Goal: Task Accomplishment & Management: Use online tool/utility

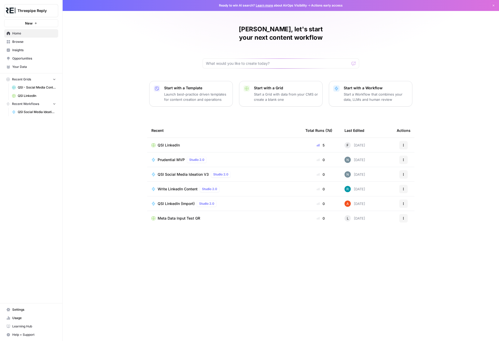
click at [171, 143] on span "QSI LinkedIn" at bounding box center [169, 145] width 22 height 5
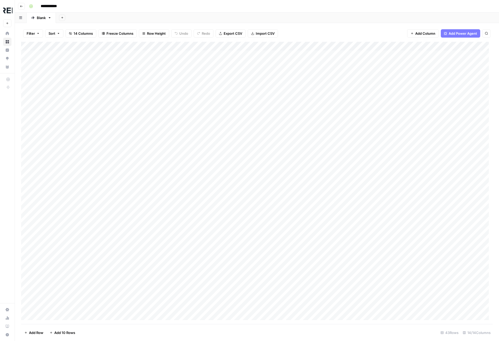
click at [488, 34] on button "Search" at bounding box center [487, 33] width 8 height 8
click at [440, 48] on input "*******" at bounding box center [437, 48] width 57 height 6
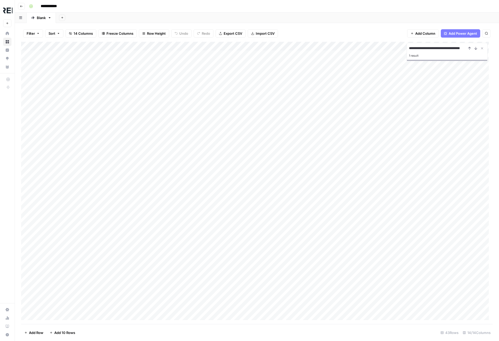
type input "**********"
click at [421, 186] on div "Add Column" at bounding box center [257, 183] width 472 height 282
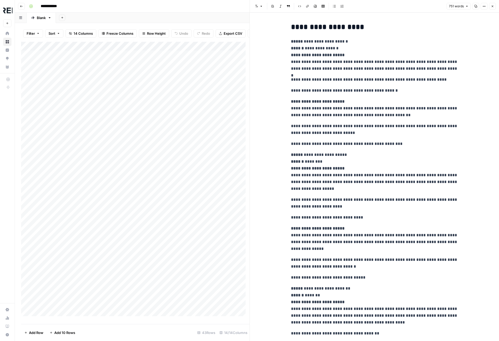
type input "seeking"
click at [492, 5] on icon "button" at bounding box center [493, 6] width 2 height 2
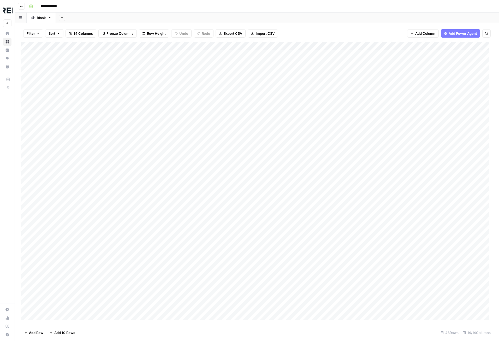
click at [487, 32] on button "Search" at bounding box center [487, 33] width 8 height 8
click at [435, 46] on input "*******" at bounding box center [437, 48] width 57 height 6
click at [433, 47] on input "*******" at bounding box center [437, 48] width 57 height 6
click at [422, 47] on input "*******" at bounding box center [437, 48] width 57 height 6
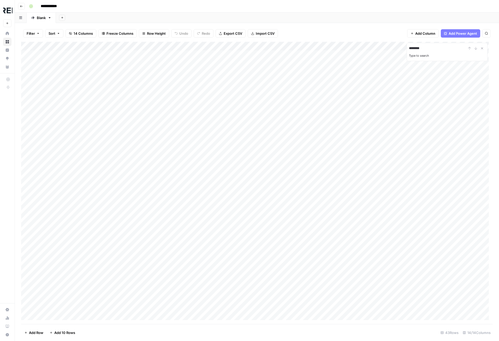
click at [422, 47] on input "*******" at bounding box center [437, 48] width 57 height 6
type input "*******"
click at [481, 49] on icon "Close Search" at bounding box center [482, 48] width 4 height 4
click at [488, 34] on icon "button" at bounding box center [486, 33] width 3 height 3
click at [430, 48] on input "*******" at bounding box center [437, 48] width 57 height 6
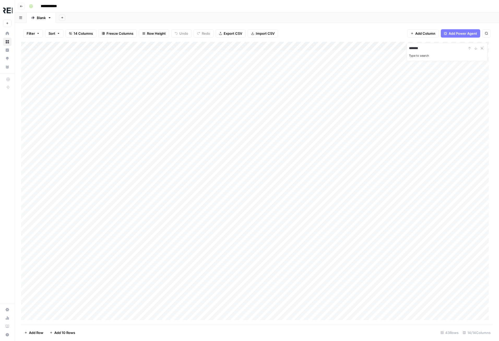
click at [427, 46] on input "*******" at bounding box center [437, 48] width 57 height 6
click at [406, 56] on div "Add Column" at bounding box center [257, 183] width 472 height 282
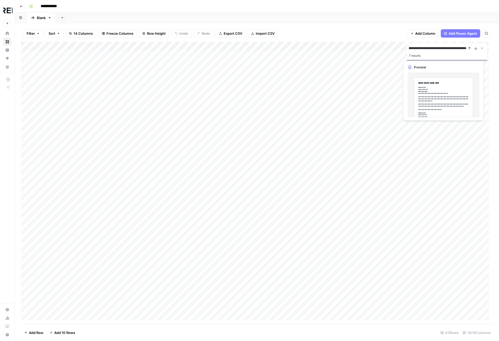
scroll to position [0, 0]
click at [406, 56] on div "Add Column" at bounding box center [257, 183] width 472 height 282
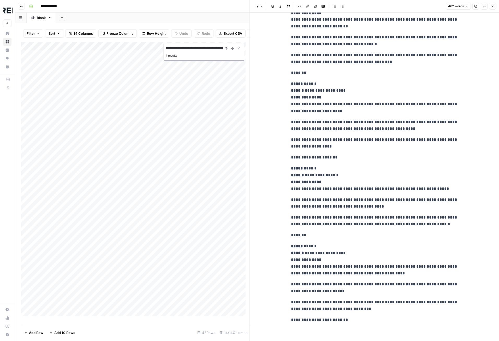
scroll to position [306, 0]
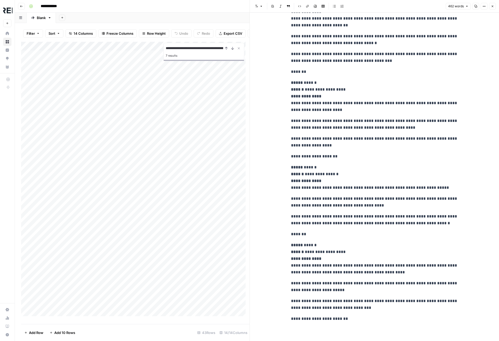
click at [228, 17] on div "Add Sheet" at bounding box center [278, 18] width 444 height 10
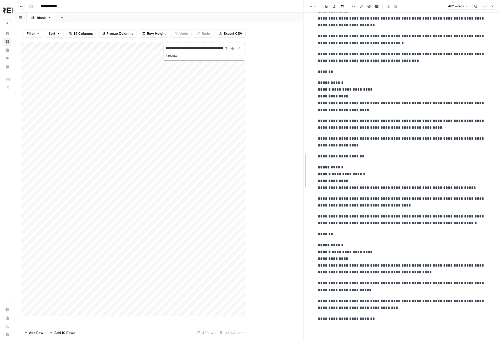
drag, startPoint x: 252, startPoint y: 32, endPoint x: 377, endPoint y: 33, distance: 125.9
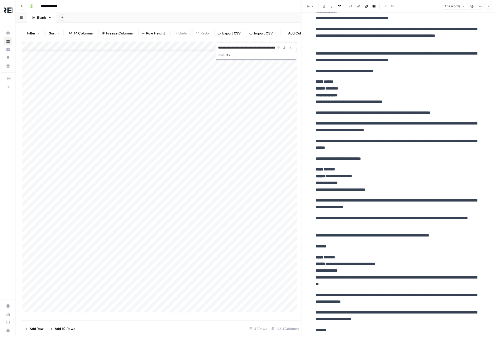
scroll to position [0, 0]
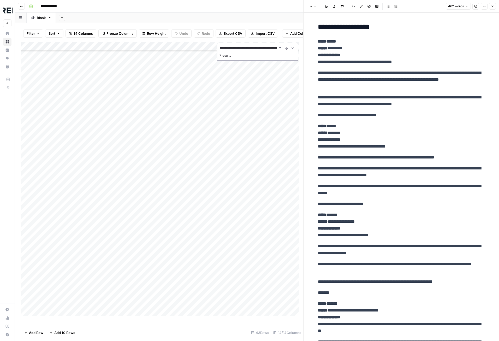
click at [490, 6] on button "Close" at bounding box center [493, 6] width 7 height 7
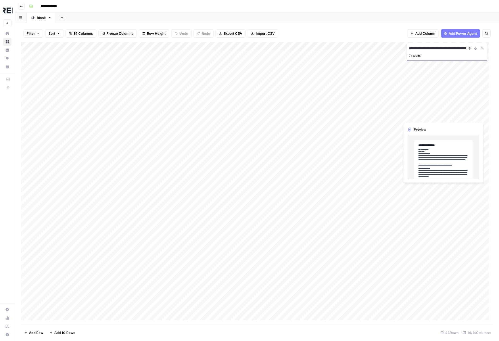
click at [428, 116] on div "Add Column" at bounding box center [257, 183] width 472 height 282
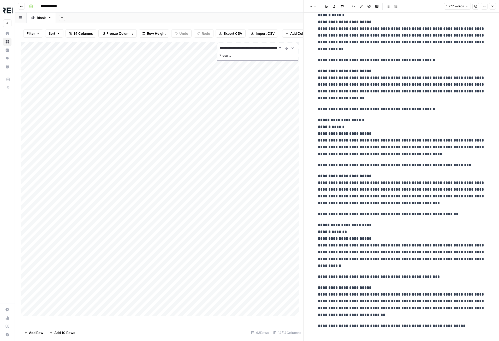
scroll to position [907, 0]
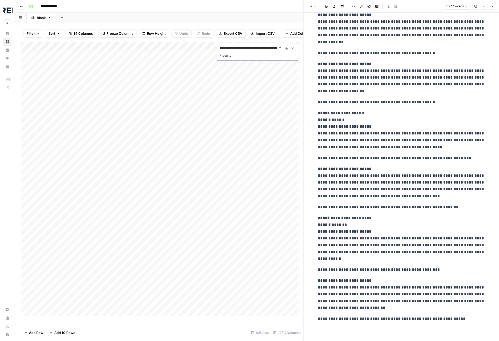
click at [493, 5] on icon "button" at bounding box center [492, 6] width 3 height 3
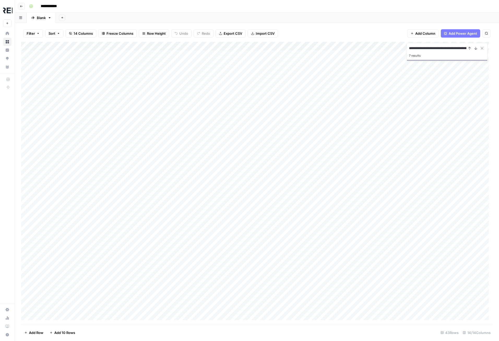
scroll to position [52, 0]
click at [427, 85] on div "Add Column" at bounding box center [257, 183] width 472 height 282
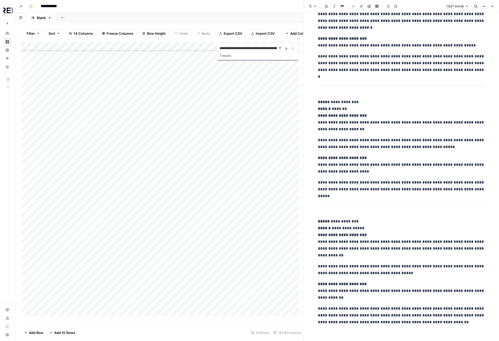
scroll to position [1689, 0]
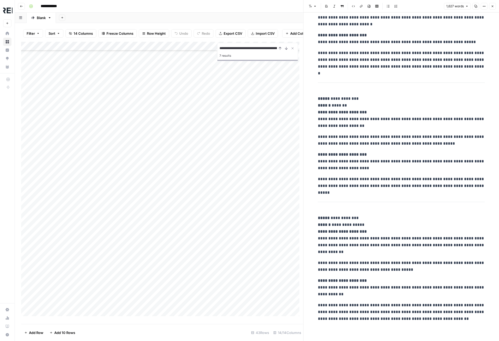
click at [494, 6] on icon "button" at bounding box center [492, 6] width 3 height 3
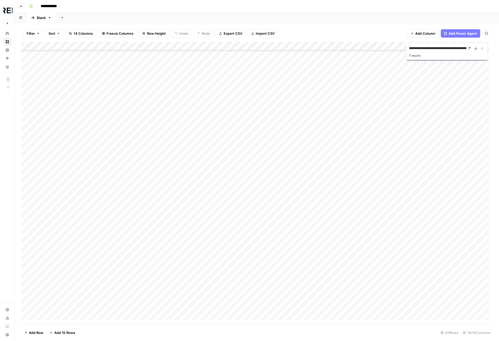
scroll to position [104, 0]
click at [422, 92] on div "Add Column" at bounding box center [257, 183] width 472 height 282
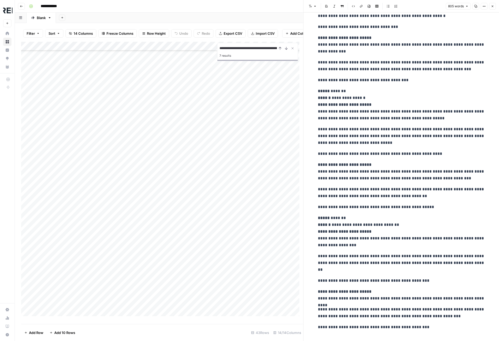
scroll to position [654, 0]
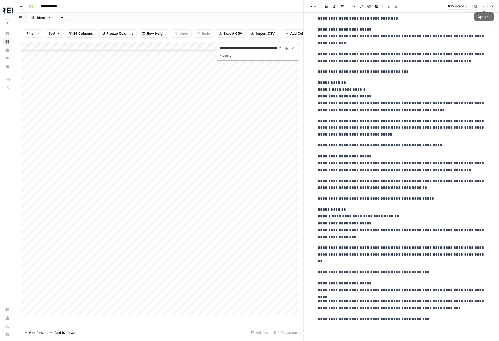
click at [493, 5] on icon "button" at bounding box center [492, 6] width 3 height 3
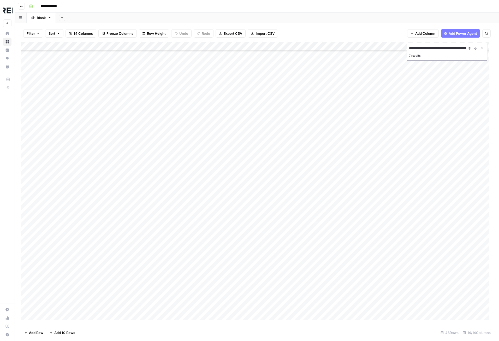
scroll to position [121, 0]
click at [422, 181] on div "Add Column" at bounding box center [257, 183] width 472 height 282
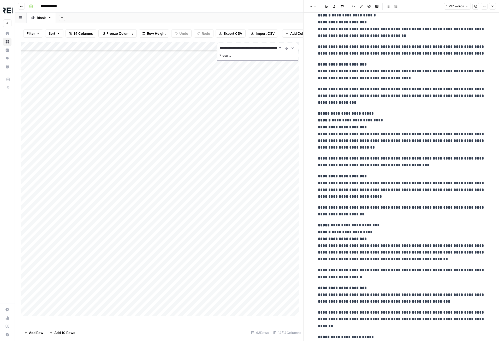
scroll to position [981, 0]
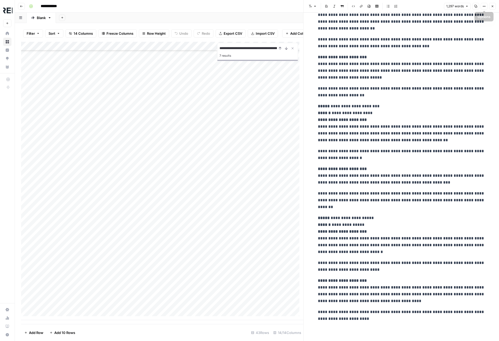
click at [492, 7] on icon "button" at bounding box center [492, 6] width 3 height 3
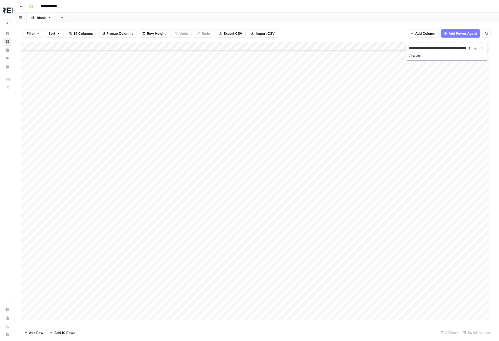
click at [457, 46] on input "**********" at bounding box center [437, 48] width 57 height 6
click at [422, 90] on div "Add Column" at bounding box center [257, 183] width 472 height 282
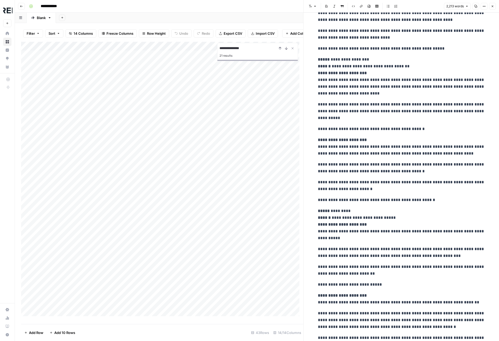
scroll to position [1280, 0]
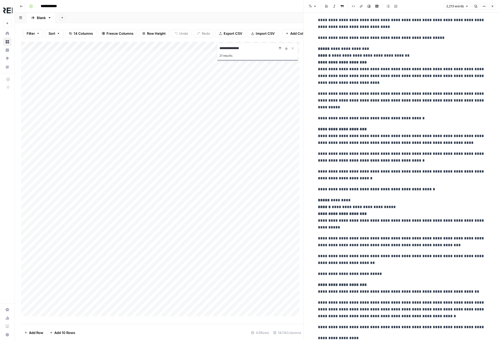
click at [494, 9] on button "Close" at bounding box center [493, 6] width 7 height 7
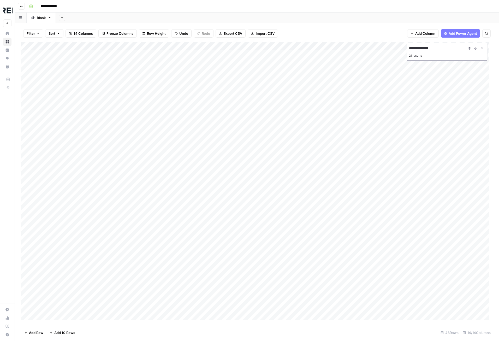
click at [429, 43] on div "**********" at bounding box center [447, 52] width 81 height 18
click at [433, 50] on input "**********" at bounding box center [437, 48] width 57 height 6
click at [432, 92] on div "Add Column" at bounding box center [257, 183] width 472 height 282
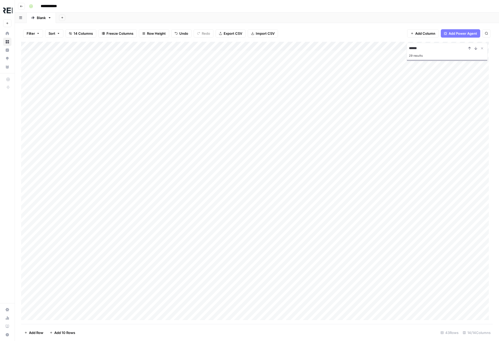
type input "******"
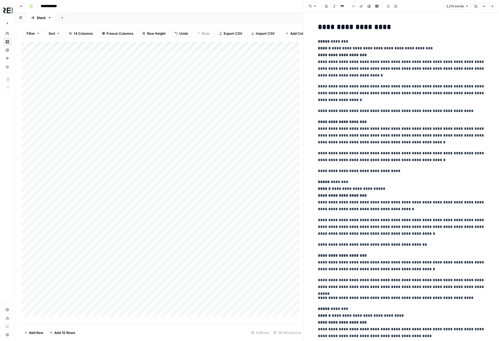
click at [399, 109] on p "**********" at bounding box center [401, 111] width 167 height 7
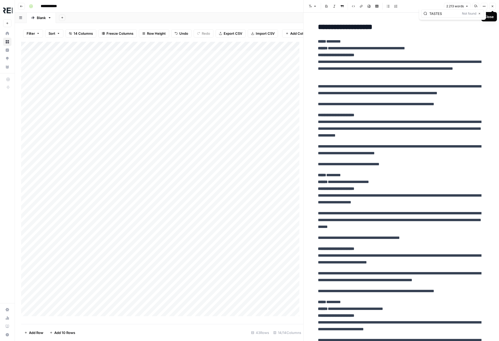
type input "TASTES"
click at [495, 5] on button "Close" at bounding box center [493, 6] width 7 height 7
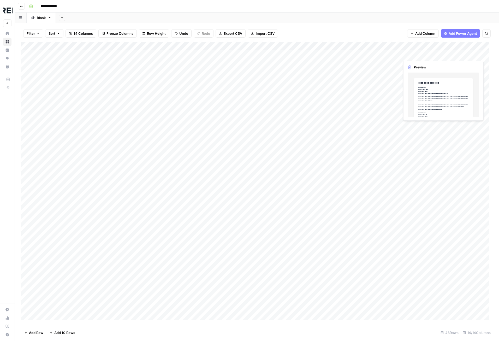
click at [420, 52] on div "Add Column" at bounding box center [257, 183] width 472 height 282
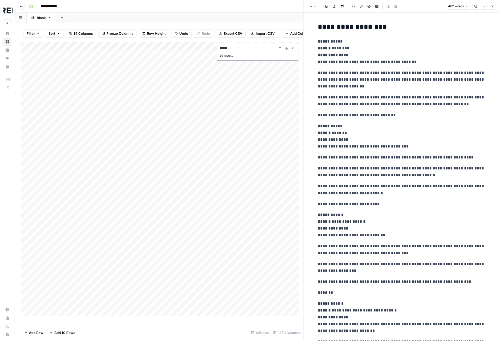
type input "******"
click at [404, 49] on p "**********" at bounding box center [401, 51] width 167 height 27
type input "TASTES"
click at [494, 7] on icon "button" at bounding box center [492, 6] width 3 height 3
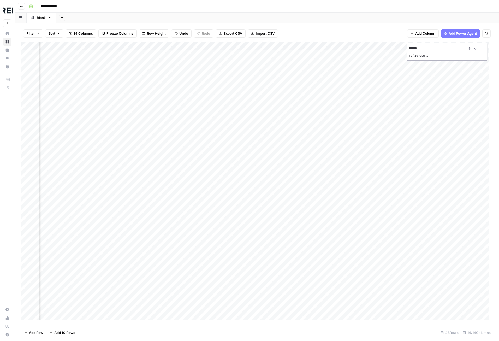
scroll to position [0, 328]
click at [462, 318] on div "Add Column" at bounding box center [257, 183] width 472 height 282
click at [259, 65] on div "Add Column" at bounding box center [257, 183] width 472 height 282
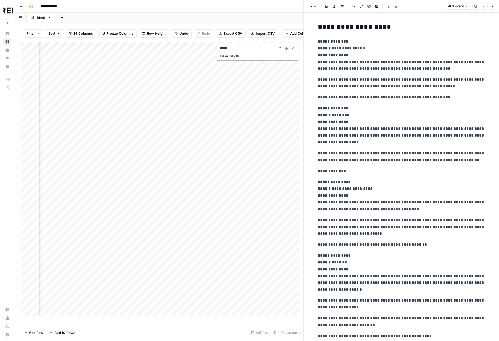
click at [256, 77] on div "Add Column" at bounding box center [162, 181] width 282 height 278
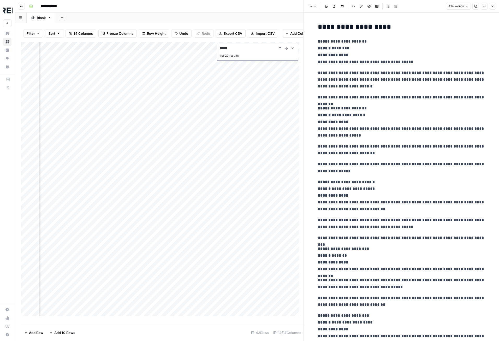
click at [404, 95] on p "**********" at bounding box center [401, 97] width 167 height 7
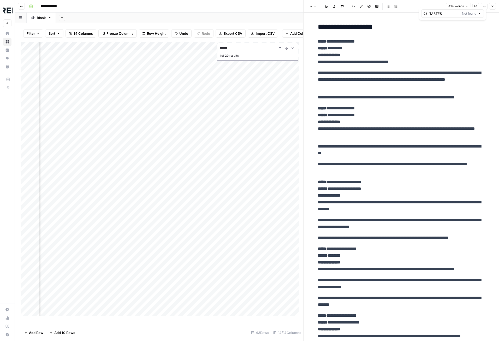
type input "TASTES"
click at [271, 83] on div "Add Column" at bounding box center [162, 181] width 282 height 278
click at [406, 100] on p "**********" at bounding box center [401, 97] width 167 height 7
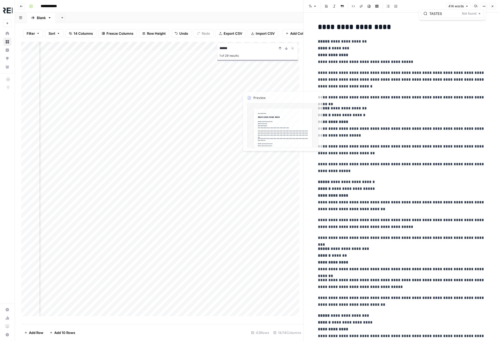
click at [259, 94] on div "Add Column" at bounding box center [162, 181] width 282 height 278
click at [259, 86] on div "Add Column" at bounding box center [162, 181] width 282 height 278
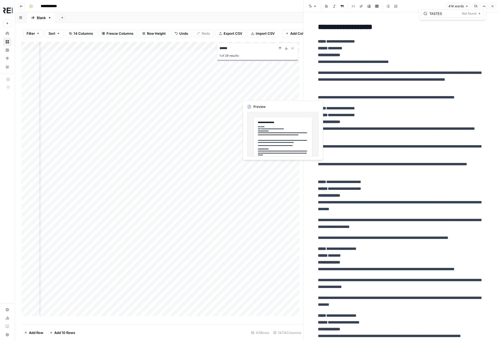
click at [259, 95] on div "Add Column" at bounding box center [162, 181] width 282 height 278
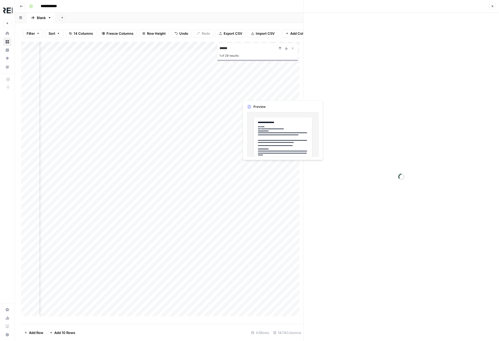
click at [259, 95] on div at bounding box center [264, 94] width 48 height 10
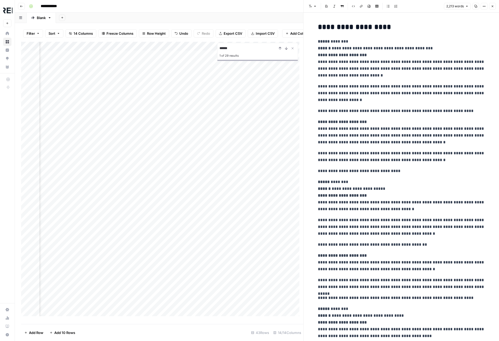
click at [263, 83] on div "Add Column" at bounding box center [162, 181] width 282 height 278
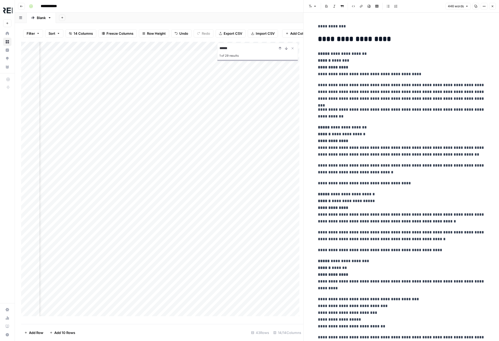
click at [395, 105] on div "**********" at bounding box center [401, 289] width 173 height 536
type input "TASTES"
click at [260, 93] on div "Add Column" at bounding box center [162, 181] width 282 height 278
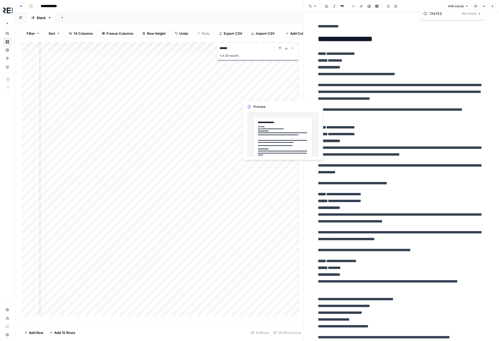
click at [260, 93] on div "Add Column" at bounding box center [162, 181] width 282 height 278
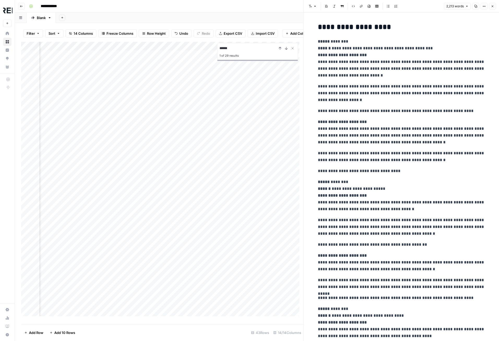
click at [400, 99] on p "**********" at bounding box center [401, 93] width 167 height 20
type input "TASTES"
click at [256, 102] on div "Add Column" at bounding box center [162, 181] width 282 height 278
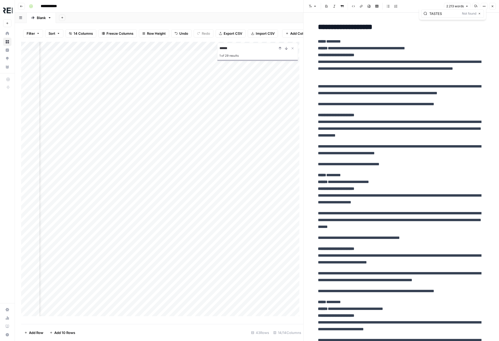
click at [256, 102] on div "Add Column" at bounding box center [162, 181] width 282 height 278
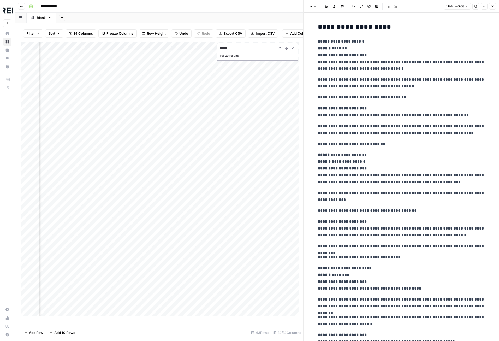
click at [382, 95] on p "**********" at bounding box center [401, 97] width 167 height 7
type input "TASTES"
click at [265, 114] on div "Add Column" at bounding box center [162, 181] width 282 height 278
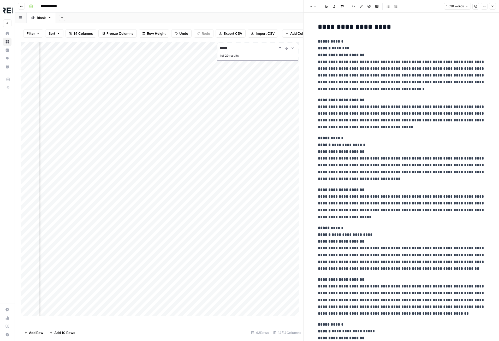
click at [398, 117] on p "**********" at bounding box center [401, 114] width 167 height 34
type input "TASTES"
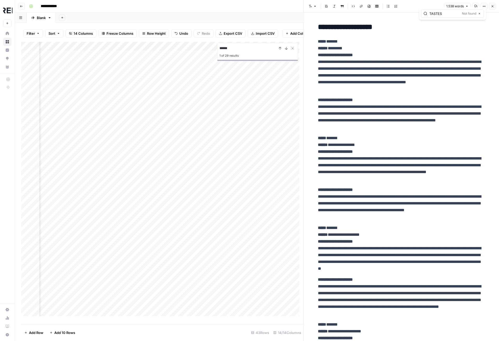
click at [261, 120] on div "Add Column" at bounding box center [162, 181] width 282 height 278
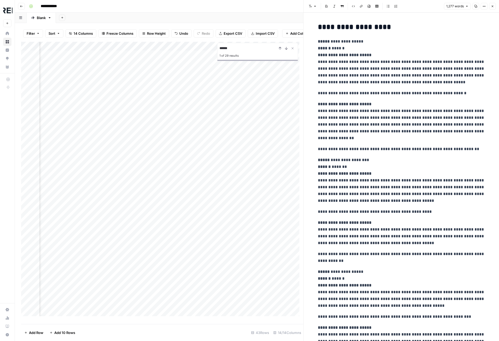
click at [393, 126] on p "**********" at bounding box center [401, 121] width 167 height 41
type input "TASTES"
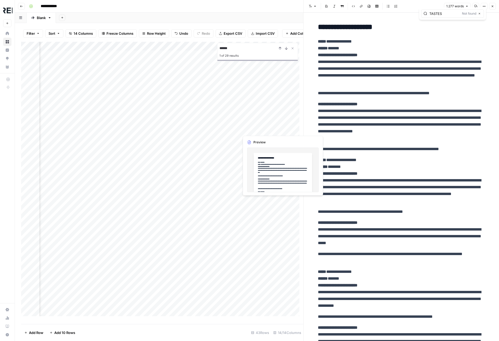
click at [261, 129] on div "Add Column" at bounding box center [162, 181] width 282 height 278
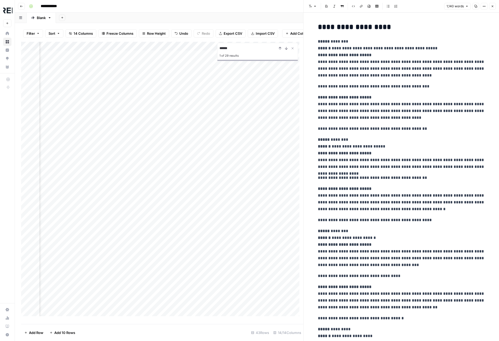
type input "TASTES"
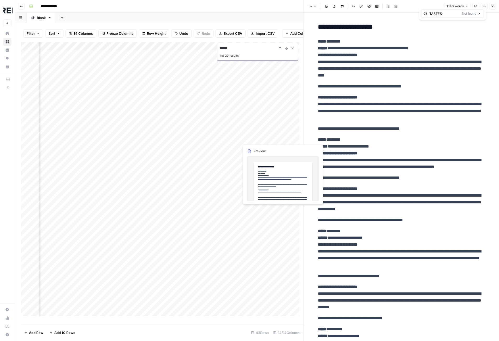
click at [260, 141] on div "Add Column" at bounding box center [162, 181] width 282 height 278
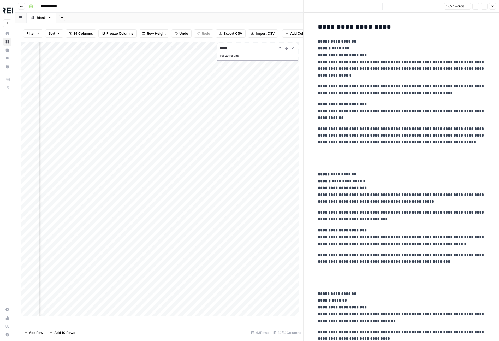
click at [409, 103] on p "**********" at bounding box center [401, 111] width 167 height 20
type input "TASTES"
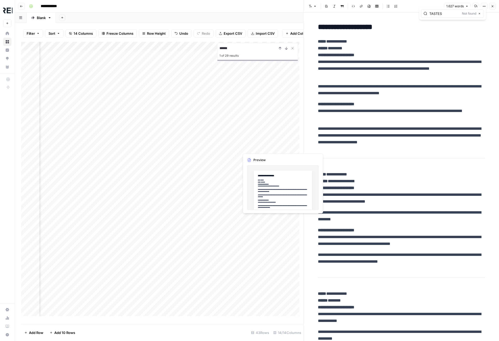
click at [253, 149] on div "Add Column" at bounding box center [162, 181] width 282 height 278
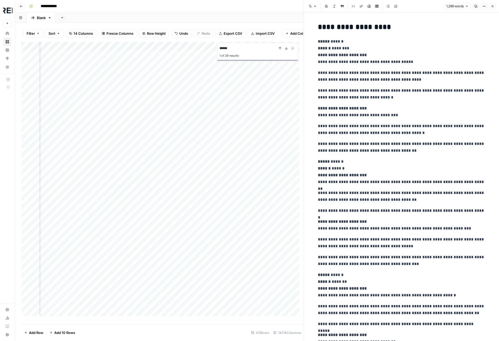
click at [406, 124] on p "**********" at bounding box center [401, 130] width 167 height 14
type input "TASTES"
click at [267, 158] on div "Add Column" at bounding box center [162, 181] width 282 height 278
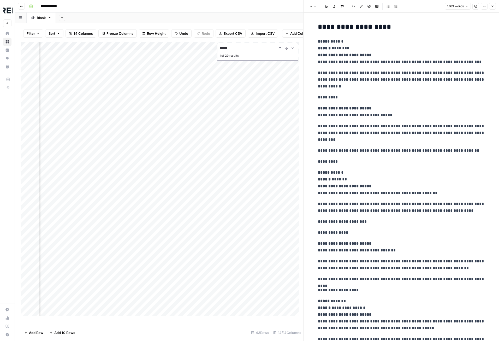
click at [438, 162] on p "*********" at bounding box center [401, 161] width 167 height 7
type input "TASTES"
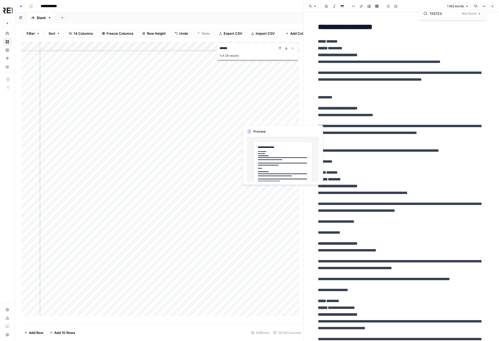
click at [263, 117] on div "Add Column" at bounding box center [162, 181] width 282 height 278
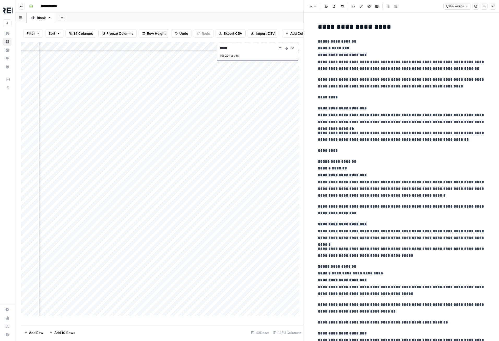
click at [405, 109] on p "**********" at bounding box center [401, 115] width 167 height 20
type input "TASTES"
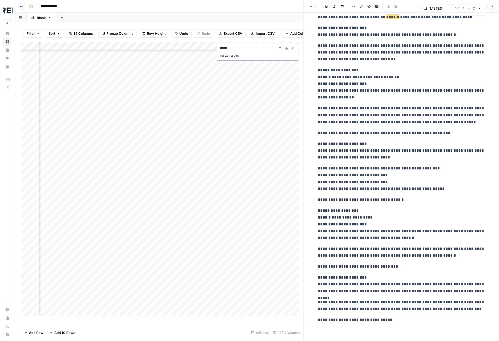
scroll to position [1128, 0]
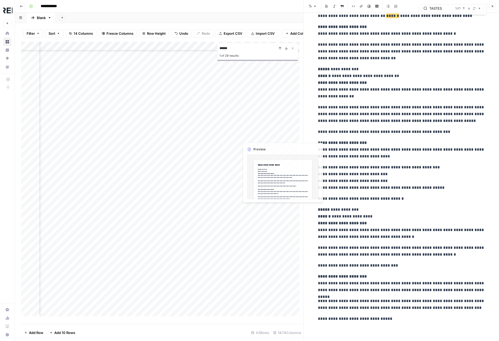
click at [261, 127] on div "Add Column" at bounding box center [162, 181] width 282 height 278
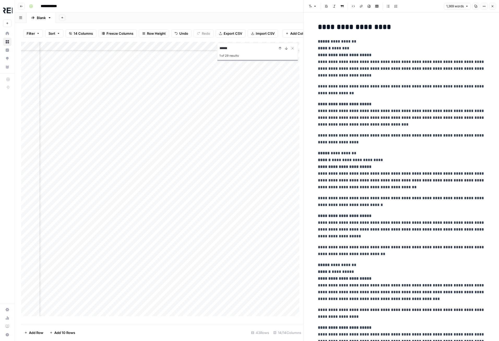
click at [376, 107] on p "**********" at bounding box center [401, 114] width 167 height 27
type input "TASTES"
click at [261, 138] on div "Add Column" at bounding box center [162, 181] width 282 height 278
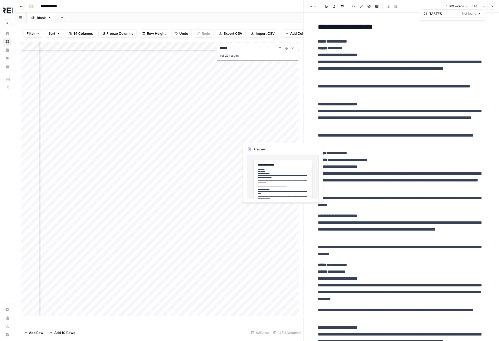
click at [261, 138] on div "Add Column" at bounding box center [162, 181] width 282 height 278
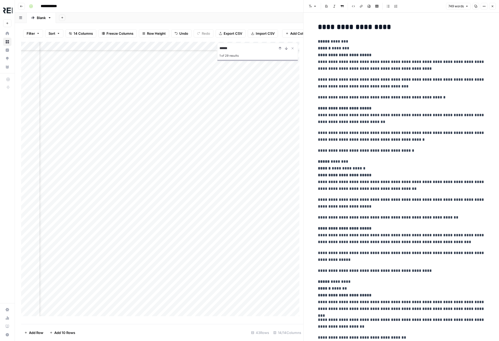
click at [418, 150] on p "**********" at bounding box center [401, 150] width 167 height 7
type input "TASTES"
click at [264, 148] on div "Add Column" at bounding box center [162, 181] width 282 height 278
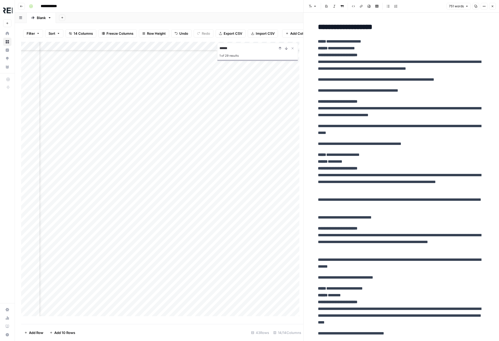
type input "TASTES"
click at [257, 153] on div "Add Column" at bounding box center [162, 181] width 282 height 278
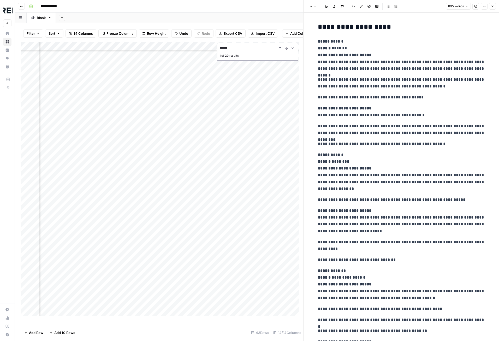
click at [404, 144] on p "**********" at bounding box center [401, 144] width 167 height 7
type input "TASTES"
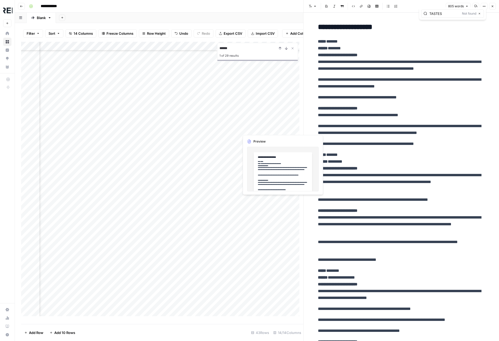
scroll to position [125, 161]
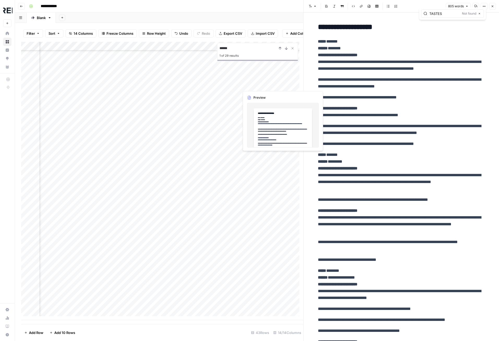
click at [256, 85] on div "Add Column" at bounding box center [162, 181] width 282 height 278
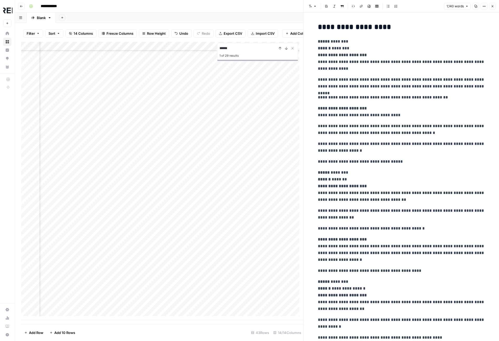
click at [463, 119] on p "**********" at bounding box center [401, 112] width 167 height 14
type input "TASTES"
click at [262, 92] on div "Add Column" at bounding box center [162, 181] width 282 height 278
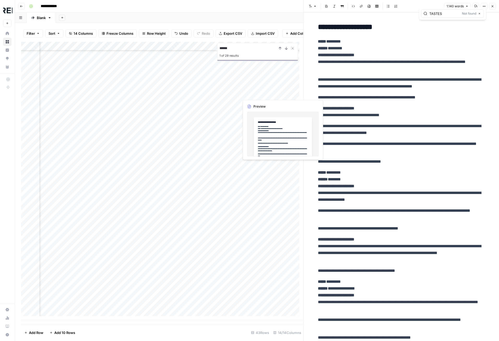
click at [262, 92] on div "Add Column" at bounding box center [162, 181] width 282 height 278
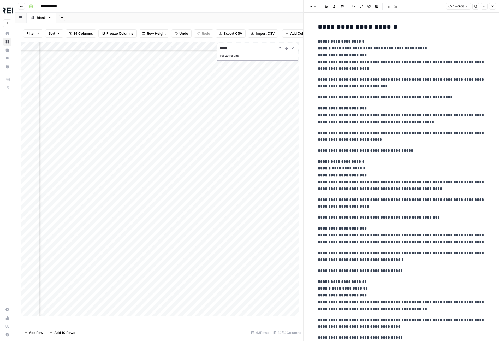
click at [424, 100] on p "**********" at bounding box center [401, 97] width 167 height 7
type input "TASTES"
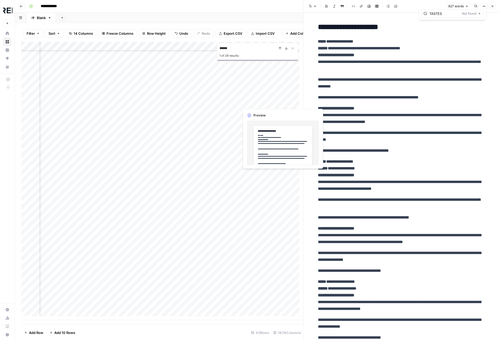
click at [263, 101] on div "Add Column" at bounding box center [162, 181] width 282 height 278
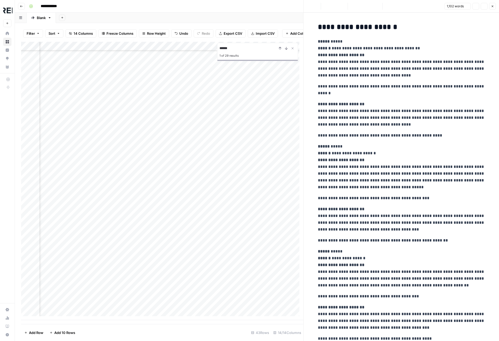
click at [383, 108] on p "**********" at bounding box center [401, 114] width 167 height 27
type input "TASTES"
click at [256, 110] on div "Add Column" at bounding box center [162, 181] width 282 height 278
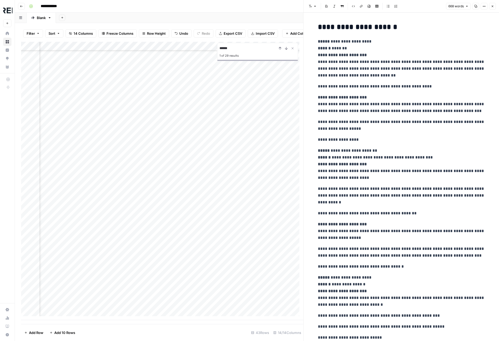
click at [397, 113] on p "**********" at bounding box center [401, 104] width 167 height 20
type input "TASTES"
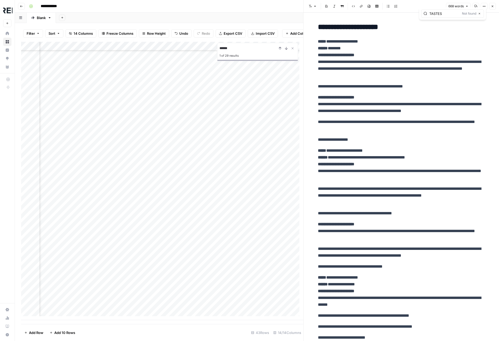
click at [262, 120] on div "Add Column" at bounding box center [162, 181] width 282 height 278
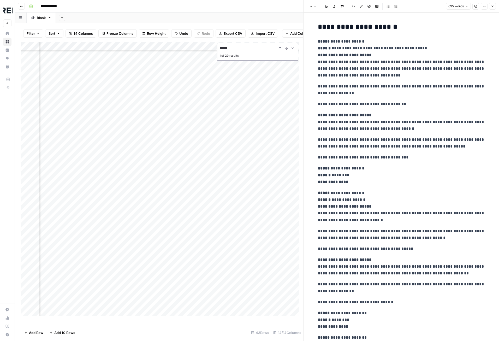
click at [428, 117] on p "**********" at bounding box center [401, 122] width 167 height 20
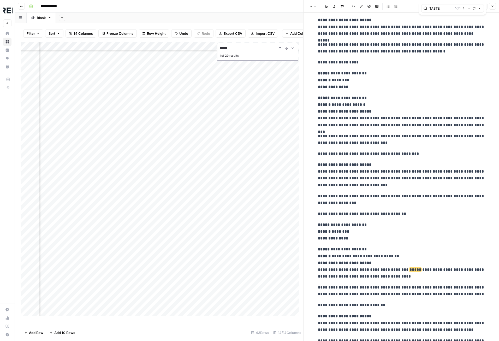
scroll to position [587, 0]
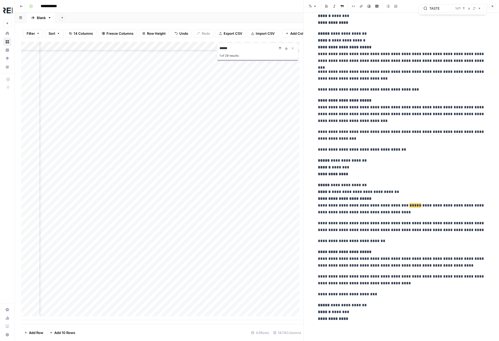
type input "TASTE"
click at [253, 130] on div "Add Column" at bounding box center [162, 181] width 282 height 278
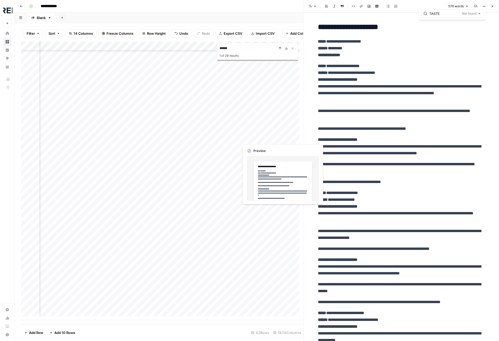
type input "TASTE"
click at [263, 137] on div "Add Column" at bounding box center [162, 181] width 282 height 278
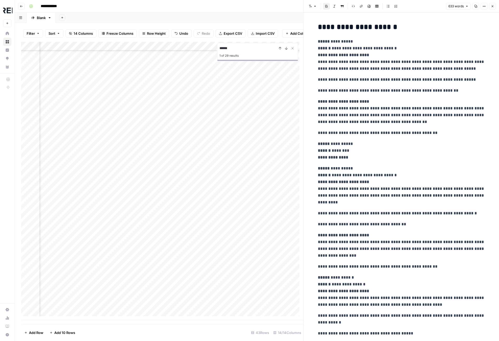
type input "TASTE"
click at [259, 150] on div "Add Column" at bounding box center [162, 181] width 282 height 278
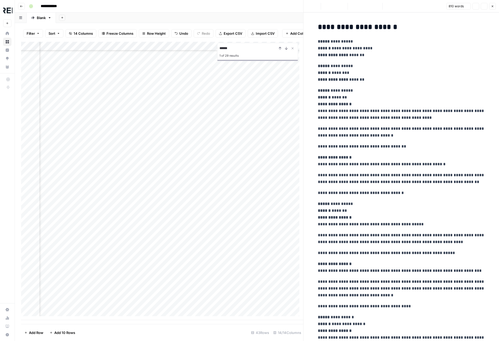
click at [363, 144] on p "**********" at bounding box center [401, 146] width 167 height 7
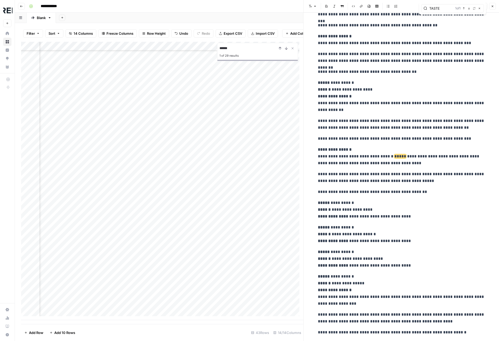
scroll to position [655, 0]
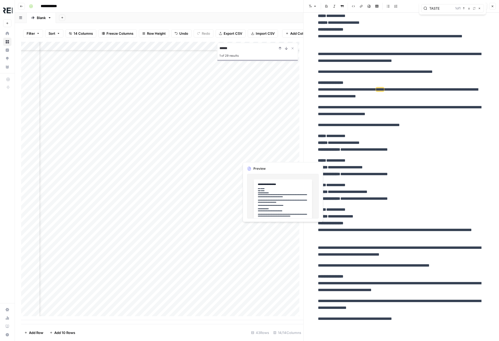
type input "TASTE"
click at [247, 158] on div "Add Column" at bounding box center [162, 181] width 282 height 278
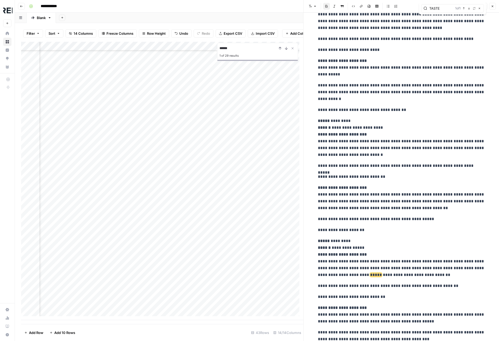
scroll to position [996, 0]
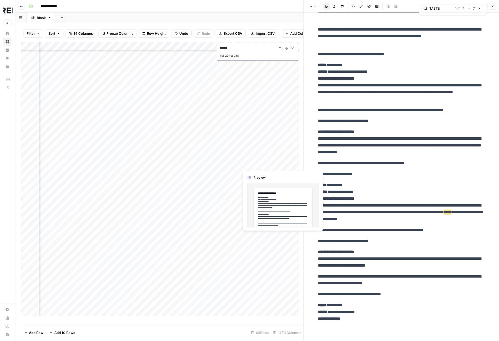
type input "TASTE"
click at [269, 165] on div "Add Column" at bounding box center [162, 181] width 282 height 278
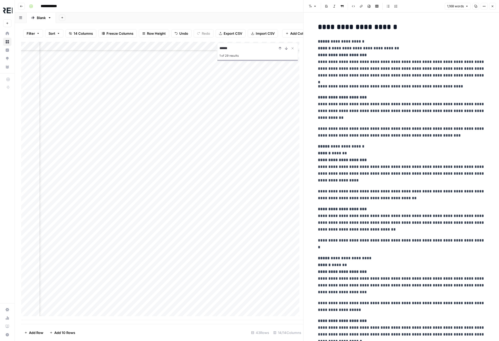
click at [395, 138] on p "**********" at bounding box center [401, 132] width 167 height 14
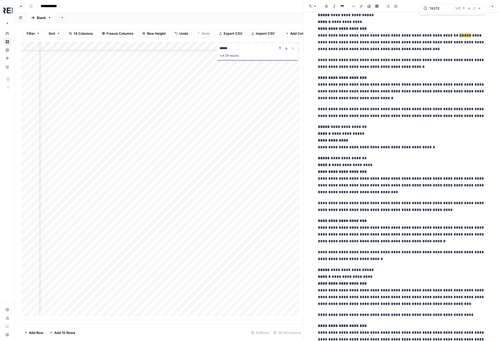
scroll to position [836, 0]
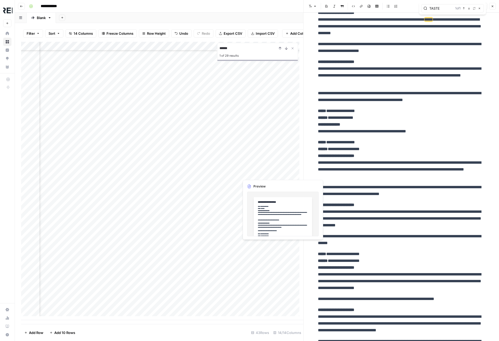
type input "TASTE"
click at [255, 174] on div "Add Column" at bounding box center [162, 181] width 282 height 278
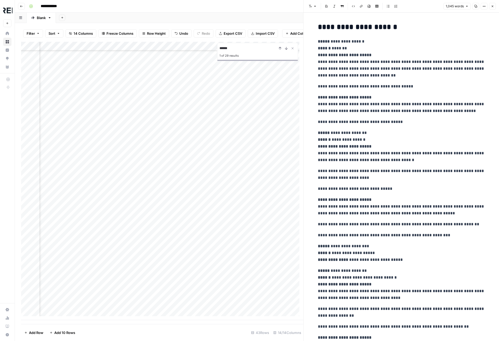
click at [395, 156] on p "**********" at bounding box center [401, 147] width 167 height 34
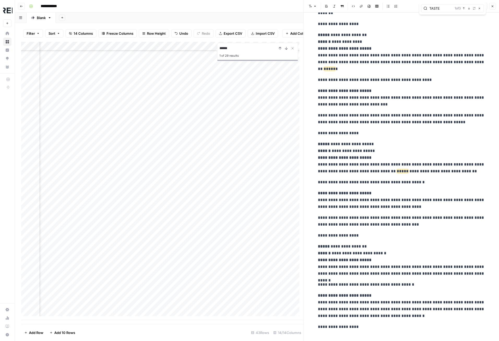
scroll to position [887, 0]
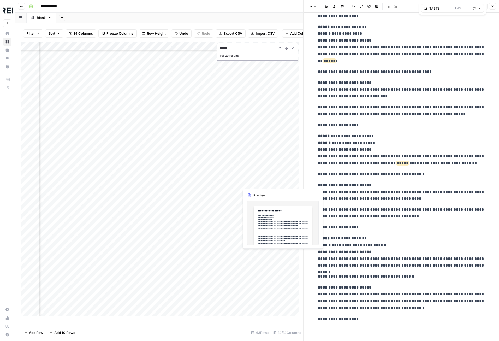
type input "TASTE"
click at [252, 183] on div "Add Column" at bounding box center [162, 181] width 282 height 278
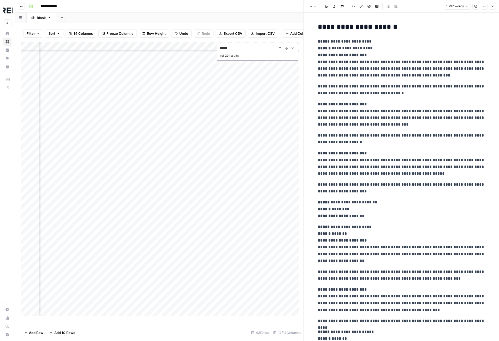
click at [392, 191] on p "**********" at bounding box center [401, 188] width 167 height 14
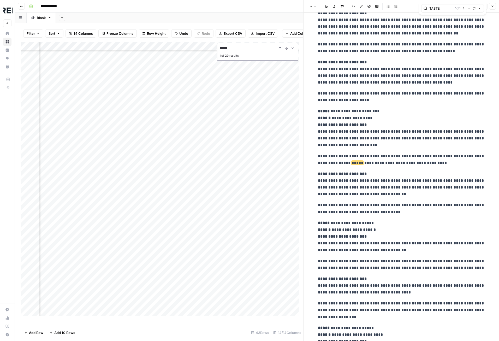
scroll to position [731, 0]
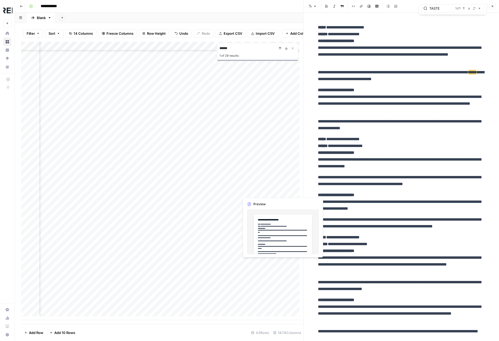
type input "TASTE"
click at [252, 191] on div "Add Column" at bounding box center [162, 181] width 282 height 278
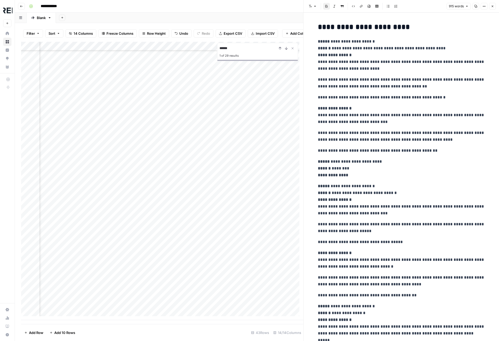
click at [364, 167] on p "**********" at bounding box center [401, 168] width 167 height 20
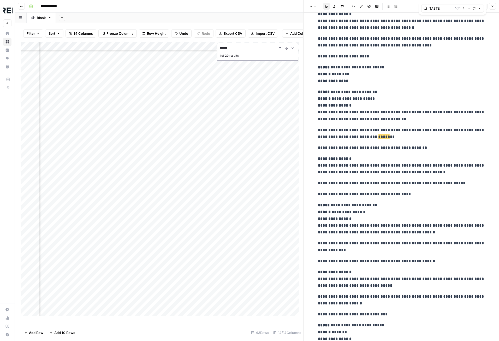
scroll to position [731, 0]
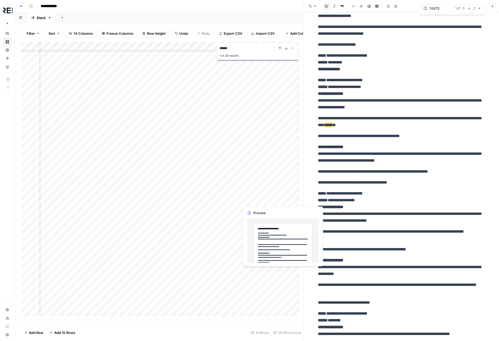
type input "TASTE"
click at [253, 199] on div "Add Column" at bounding box center [162, 181] width 282 height 278
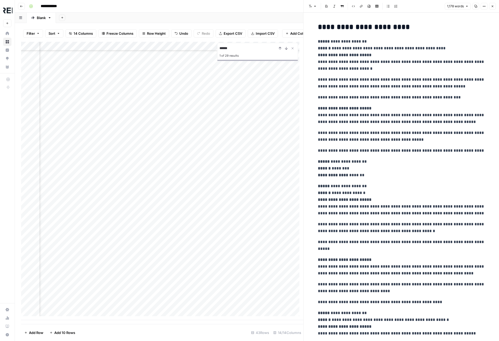
click at [385, 162] on p "**********" at bounding box center [401, 168] width 167 height 20
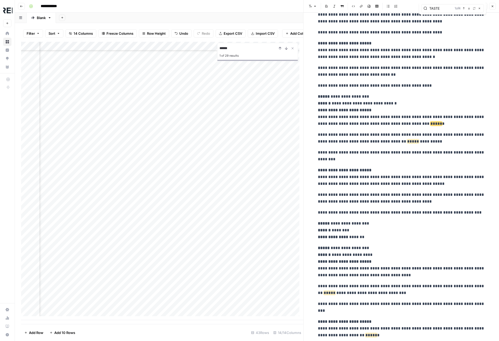
scroll to position [444, 0]
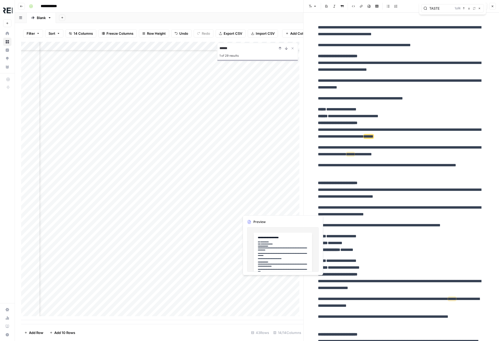
type input "TASTE"
click at [266, 209] on div "Add Column" at bounding box center [162, 181] width 282 height 278
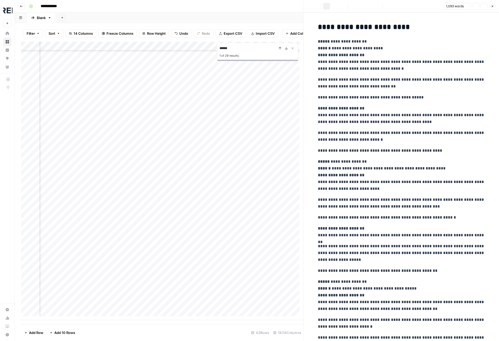
click at [375, 202] on p "**********" at bounding box center [401, 203] width 167 height 14
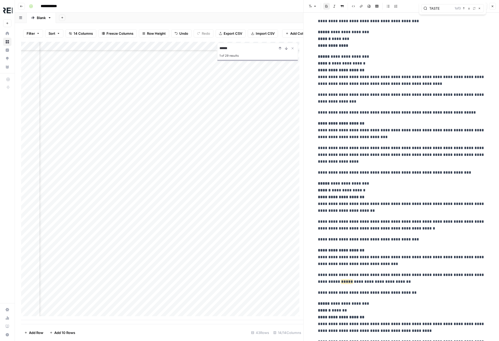
scroll to position [914, 0]
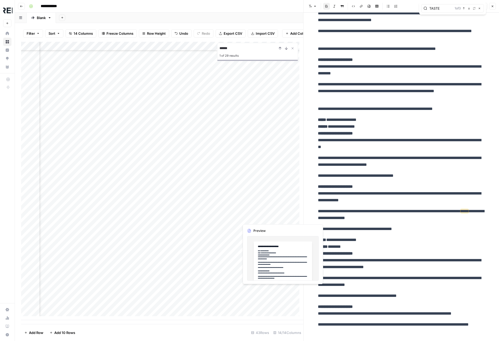
type input "TASTE"
click at [265, 217] on div "Add Column" at bounding box center [162, 181] width 282 height 278
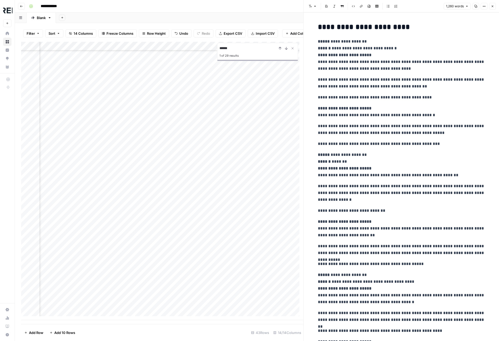
click at [397, 200] on p "**********" at bounding box center [401, 193] width 167 height 20
type input "TASTE"
click at [263, 227] on div "Add Column" at bounding box center [162, 181] width 282 height 278
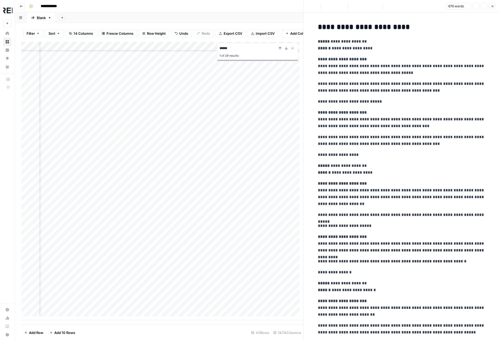
click at [374, 225] on p "**********" at bounding box center [401, 226] width 167 height 7
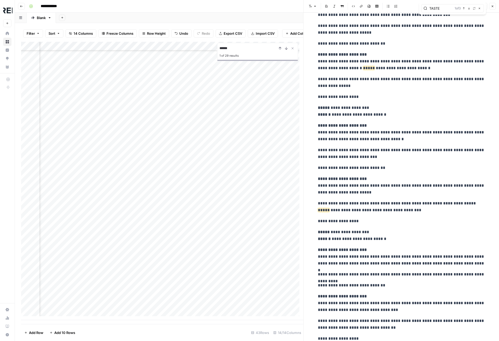
scroll to position [568, 0]
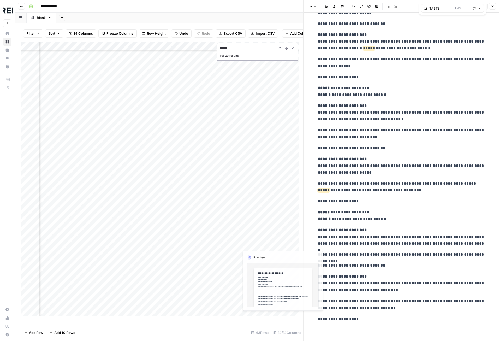
type input "TASTE"
click at [262, 237] on div "Add Column" at bounding box center [162, 181] width 282 height 278
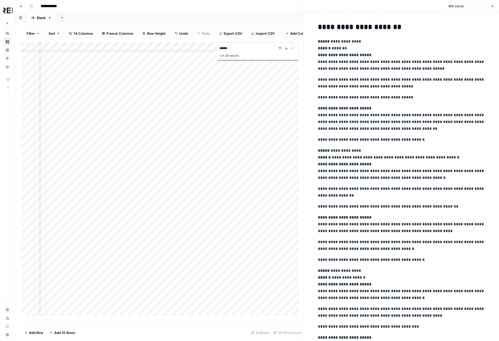
click at [386, 208] on p "**********" at bounding box center [401, 206] width 167 height 7
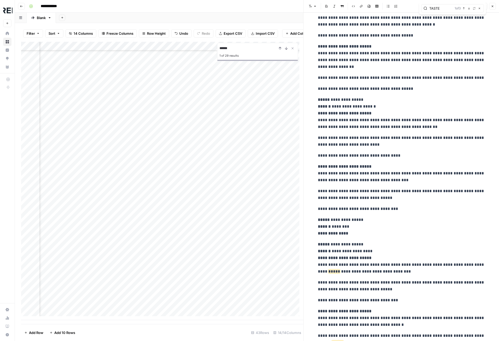
scroll to position [856, 0]
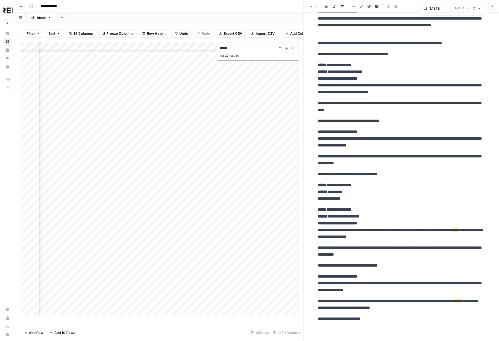
type input "TASTE"
click at [264, 246] on div "Add Column" at bounding box center [162, 181] width 282 height 278
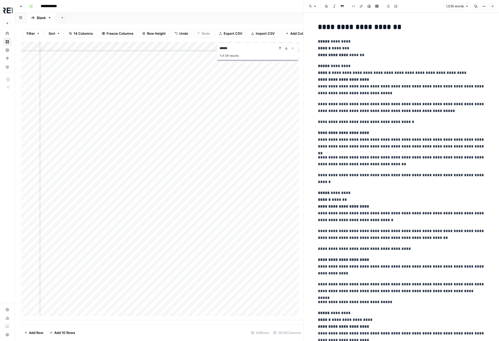
click at [406, 205] on p "**********" at bounding box center [401, 207] width 167 height 34
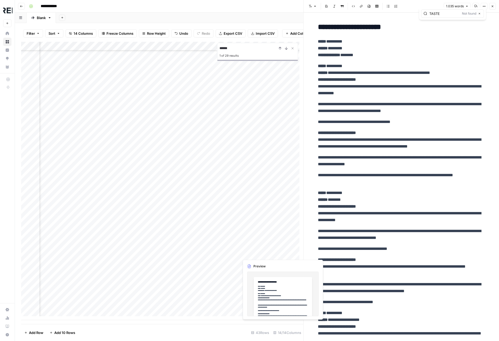
type input "TASTE"
click at [261, 253] on div "Add Column" at bounding box center [162, 181] width 282 height 278
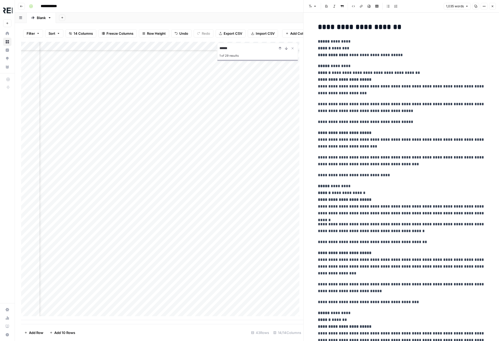
click at [409, 196] on p "**********" at bounding box center [401, 200] width 167 height 34
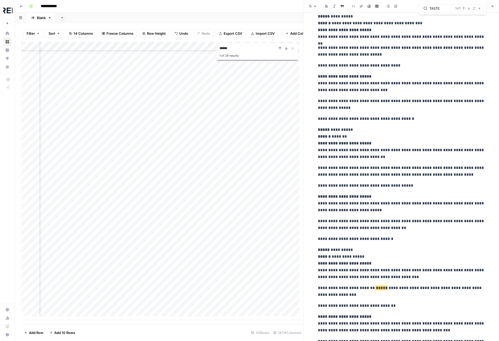
scroll to position [888, 0]
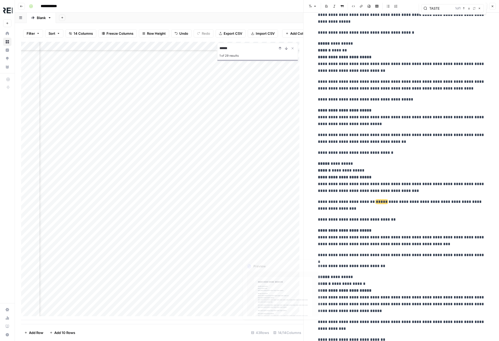
type input "TASTE"
click at [258, 264] on div "Add Column" at bounding box center [162, 181] width 282 height 278
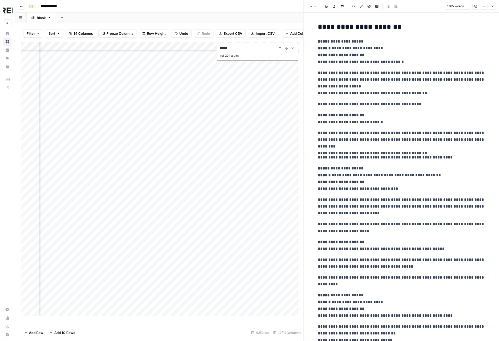
click at [391, 212] on p "**********" at bounding box center [401, 206] width 167 height 20
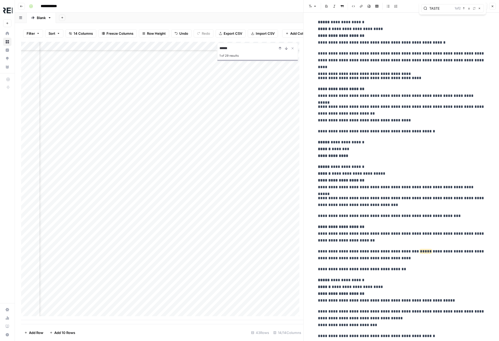
scroll to position [758, 0]
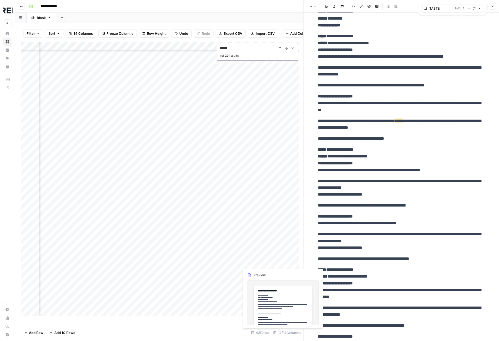
type input "TASTE"
click at [250, 270] on div "Add Column" at bounding box center [162, 181] width 282 height 278
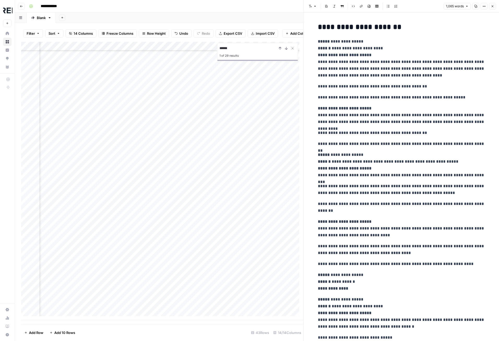
click at [386, 229] on p "**********" at bounding box center [401, 228] width 167 height 20
type input "TASTE"
click at [255, 283] on div "Add Column" at bounding box center [162, 181] width 282 height 278
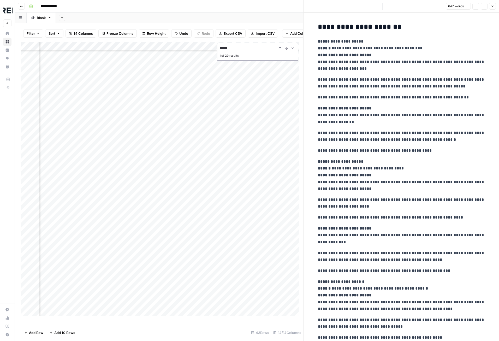
click at [348, 245] on p "**********" at bounding box center [401, 235] width 167 height 20
type input "TASTE"
click at [251, 290] on div "Add Column" at bounding box center [162, 181] width 282 height 278
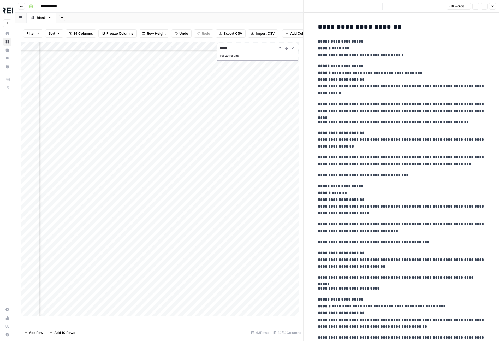
click at [395, 184] on p "**********" at bounding box center [401, 200] width 167 height 34
click at [396, 178] on p "**********" at bounding box center [401, 175] width 167 height 7
click at [394, 185] on p "**********" at bounding box center [401, 200] width 167 height 34
type input "TASTE"
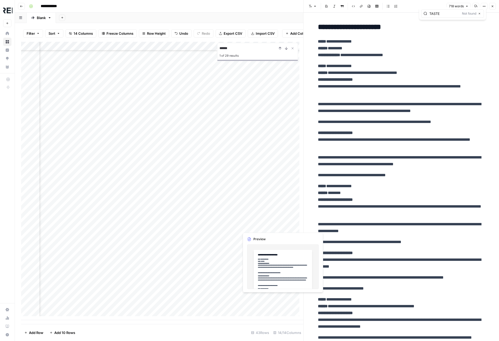
click at [256, 299] on div "Add Column" at bounding box center [162, 181] width 282 height 278
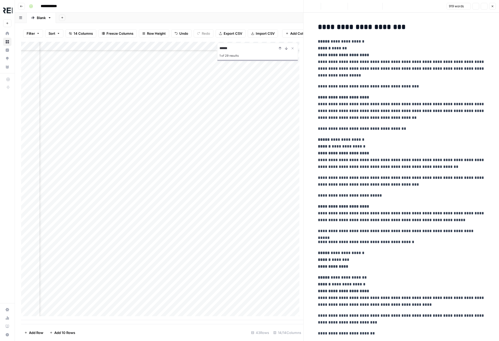
click at [405, 205] on p "**********" at bounding box center [401, 213] width 167 height 20
type input "TASTE"
click at [264, 308] on div "Add Column" at bounding box center [162, 181] width 282 height 278
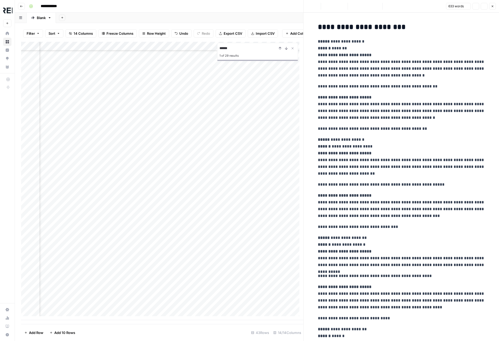
click at [383, 261] on p "**********" at bounding box center [401, 252] width 167 height 34
type input "TASTE"
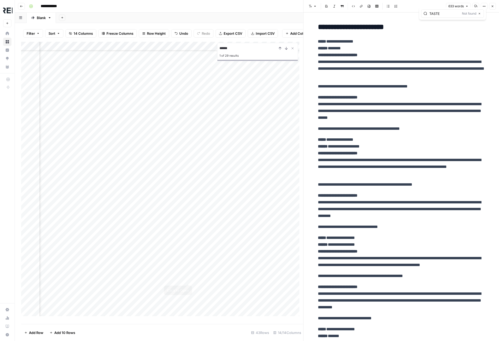
scroll to position [0, 161]
click at [292, 50] on button "Close Search" at bounding box center [293, 48] width 6 height 6
click at [481, 14] on icon "button" at bounding box center [480, 13] width 3 height 3
click at [492, 6] on icon "button" at bounding box center [492, 6] width 3 height 3
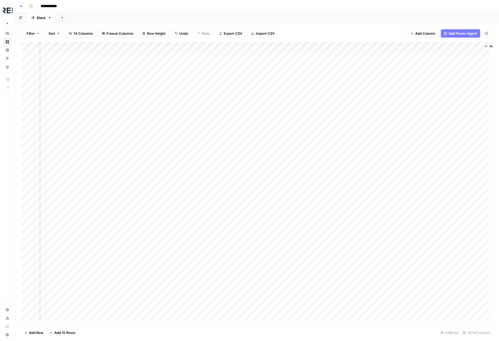
scroll to position [0, 328]
click at [486, 37] on button "Search" at bounding box center [487, 33] width 8 height 8
click at [434, 48] on input "**********" at bounding box center [437, 48] width 57 height 6
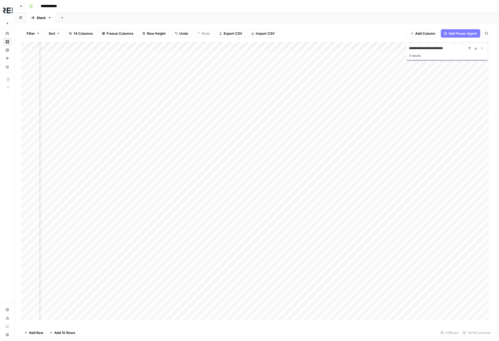
click at [434, 48] on input "**********" at bounding box center [437, 48] width 57 height 6
type input "**********"
click at [214, 117] on div "Add Column" at bounding box center [257, 183] width 472 height 282
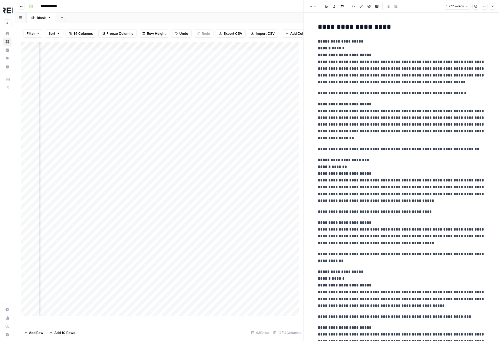
type input "we're perfectly positioned"
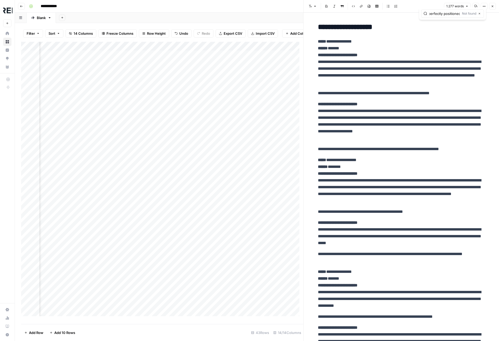
click at [494, 7] on icon "button" at bounding box center [492, 6] width 3 height 3
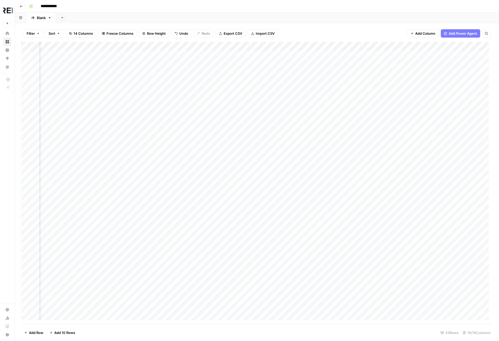
scroll to position [0, 223]
click at [486, 34] on icon "button" at bounding box center [487, 33] width 3 height 3
click at [208, 151] on div "Add Column" at bounding box center [257, 183] width 472 height 282
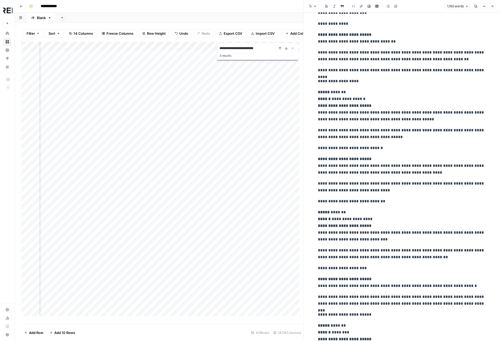
scroll to position [78, 0]
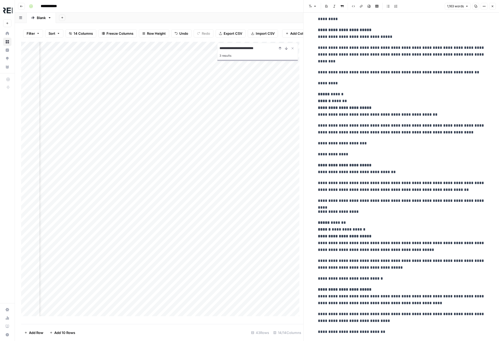
click at [492, 6] on icon "button" at bounding box center [492, 6] width 3 height 3
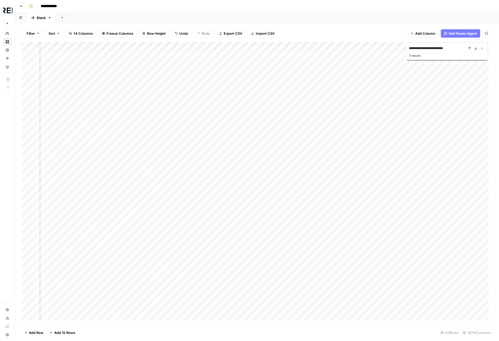
click at [445, 50] on input "**********" at bounding box center [437, 48] width 57 height 6
click at [417, 56] on div "19 results" at bounding box center [447, 56] width 76 height 6
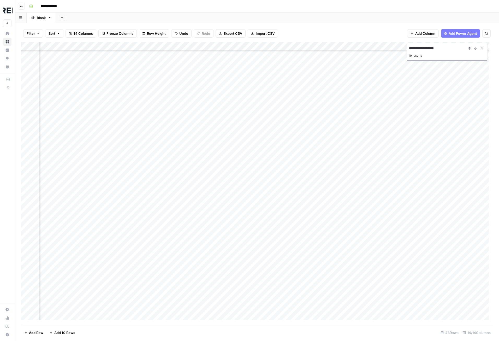
click at [312, 102] on div "Add Column" at bounding box center [257, 183] width 472 height 282
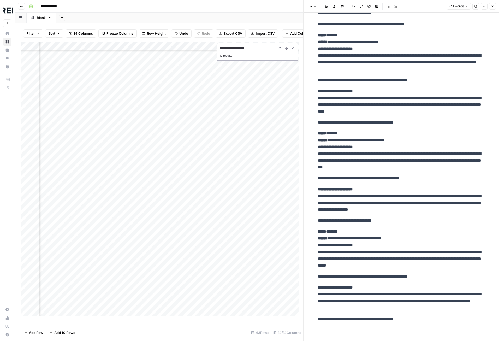
scroll to position [121, 226]
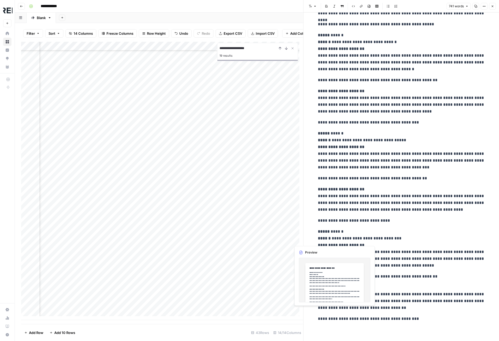
click at [294, 243] on div "Add Column" at bounding box center [162, 181] width 282 height 278
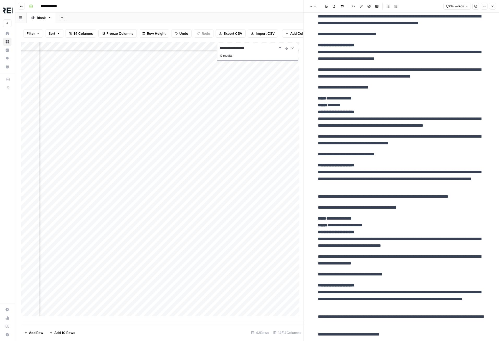
scroll to position [634, 0]
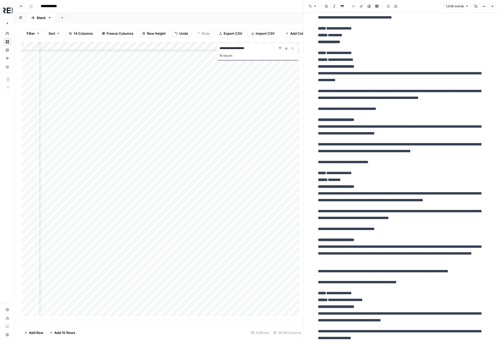
click at [256, 51] on input "**********" at bounding box center [248, 48] width 57 height 6
type input "****"
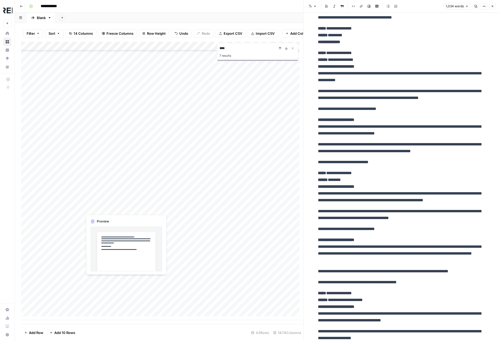
click at [127, 280] on div "Add Column" at bounding box center [162, 181] width 282 height 278
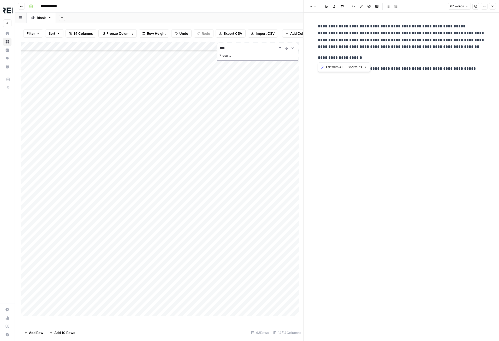
drag, startPoint x: 318, startPoint y: 32, endPoint x: 366, endPoint y: 55, distance: 52.7
click at [366, 55] on div "**********" at bounding box center [401, 47] width 173 height 53
copy div "**********"
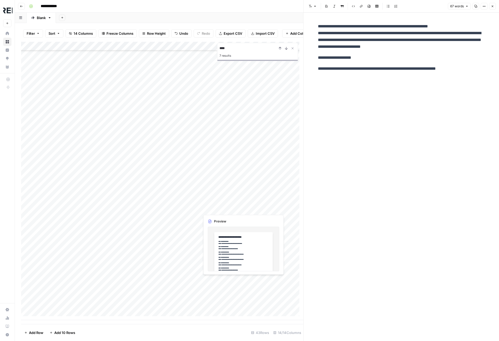
click at [229, 279] on div "Add Column" at bounding box center [162, 181] width 282 height 278
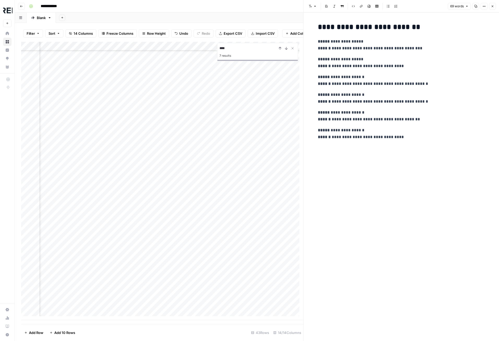
scroll to position [125, 300]
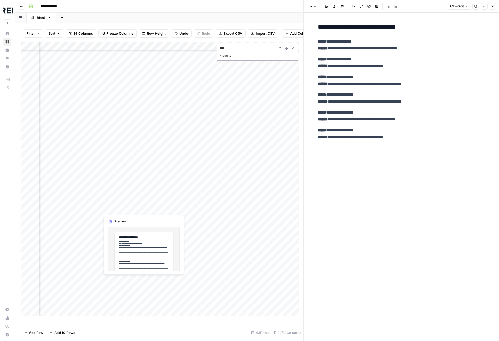
click at [125, 279] on div "Add Column" at bounding box center [162, 181] width 282 height 278
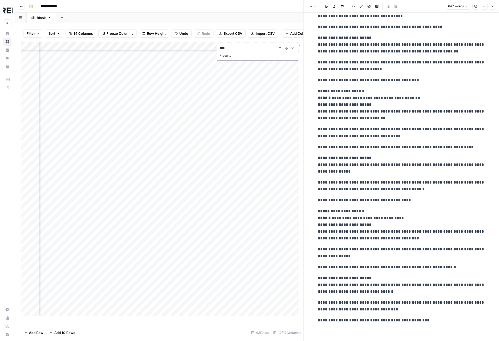
scroll to position [426, 0]
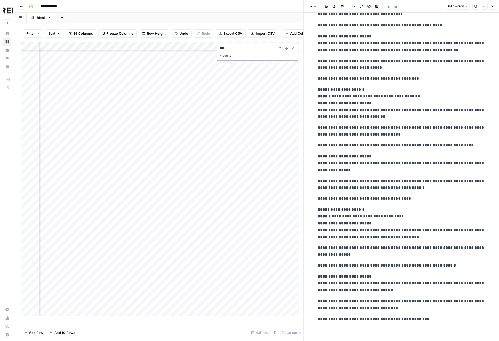
click at [118, 319] on div "Add Column" at bounding box center [162, 181] width 282 height 278
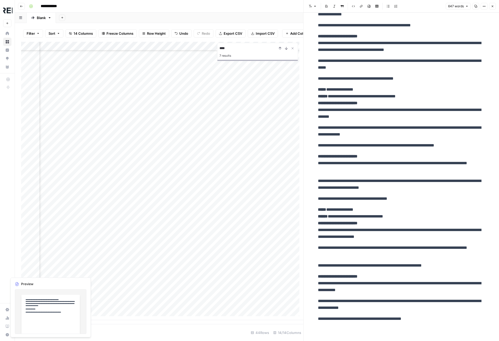
click at [65, 270] on div "Add Column" at bounding box center [162, 181] width 282 height 278
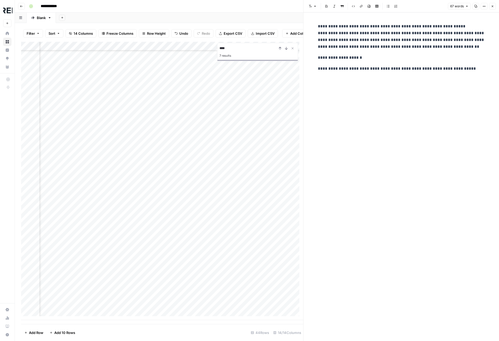
scroll to position [133, 53]
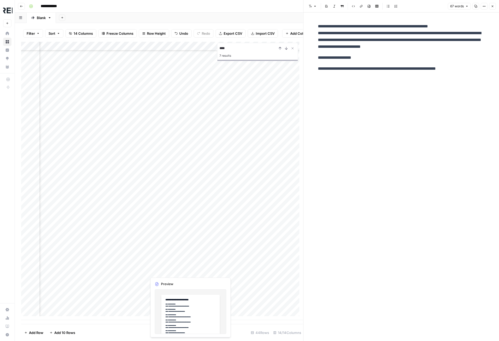
click at [155, 269] on div "Add Column" at bounding box center [162, 181] width 282 height 278
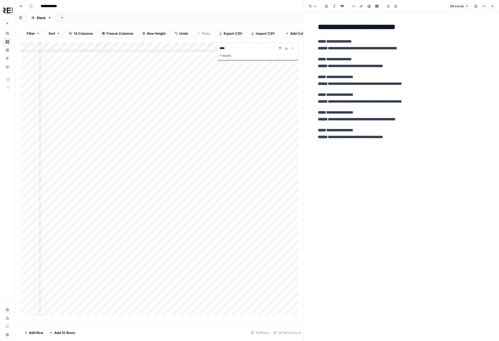
scroll to position [133, 314]
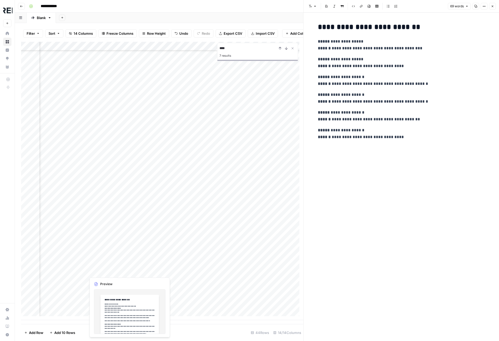
click at [112, 270] on div "Add Column" at bounding box center [162, 181] width 282 height 278
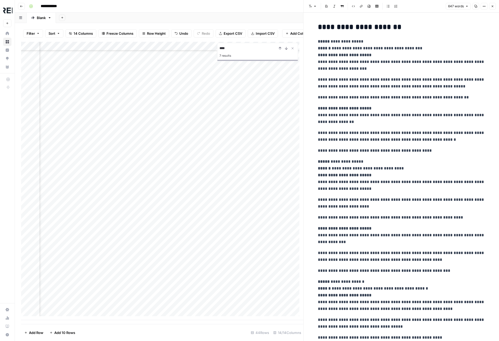
type input "2029"
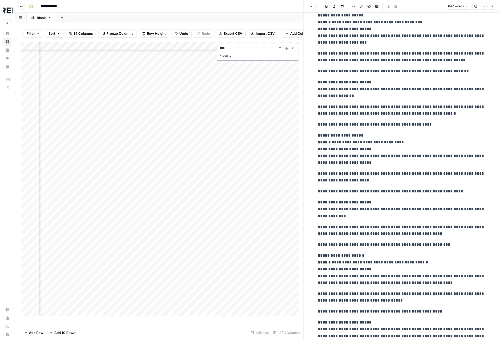
scroll to position [52, 0]
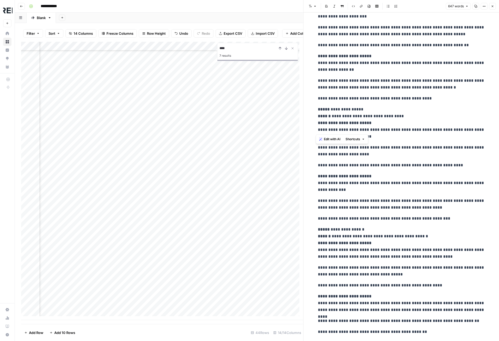
drag, startPoint x: 315, startPoint y: 122, endPoint x: 380, endPoint y: 133, distance: 66.3
click at [380, 133] on div "**********" at bounding box center [401, 333] width 173 height 729
click at [398, 138] on p "**********" at bounding box center [401, 123] width 167 height 34
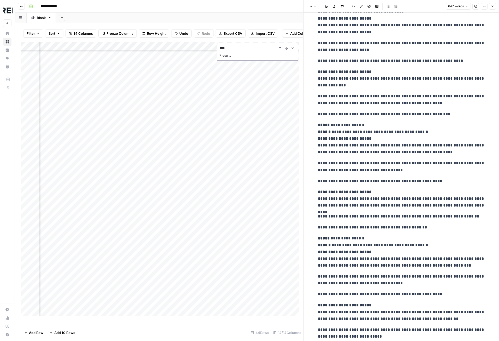
scroll to position [183, 0]
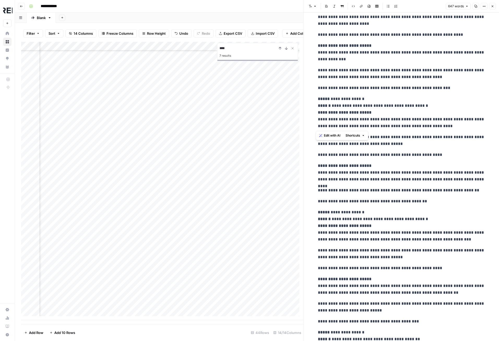
drag, startPoint x: 316, startPoint y: 100, endPoint x: 433, endPoint y: 129, distance: 120.4
click at [433, 129] on p "**********" at bounding box center [401, 113] width 167 height 34
click at [411, 123] on p "**********" at bounding box center [401, 113] width 167 height 34
drag, startPoint x: 316, startPoint y: 99, endPoint x: 430, endPoint y: 203, distance: 154.2
click at [430, 203] on div "**********" at bounding box center [401, 202] width 173 height 729
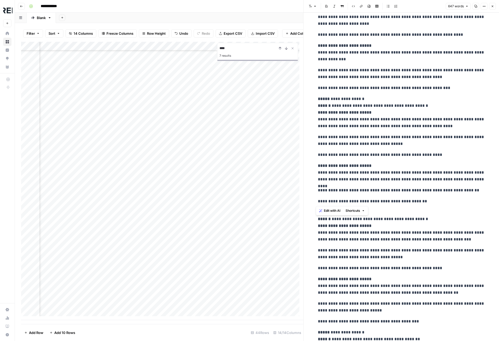
copy div "**********"
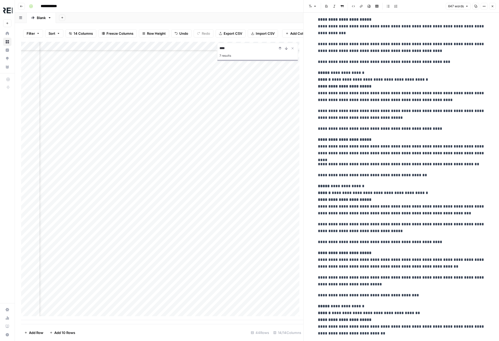
scroll to position [235, 0]
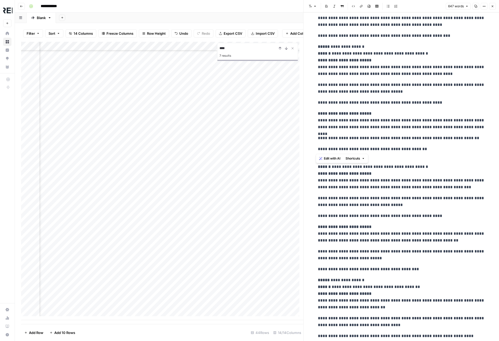
click at [391, 177] on p "**********" at bounding box center [401, 174] width 167 height 34
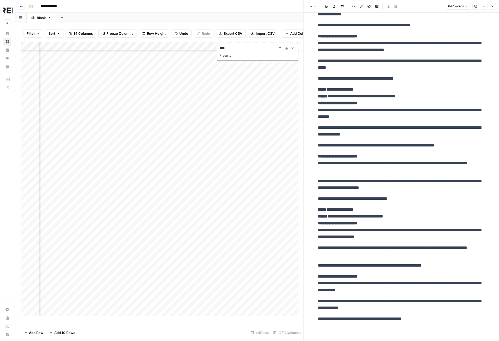
scroll to position [133, 0]
click at [126, 279] on div "Add Column" at bounding box center [162, 181] width 282 height 278
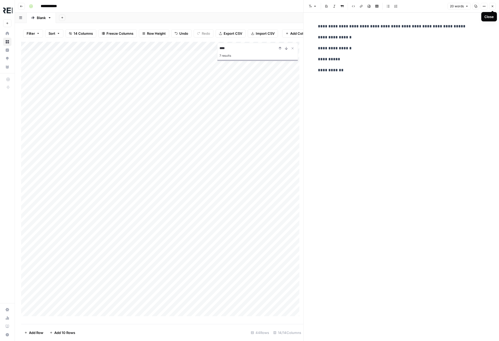
click at [495, 3] on button "Close" at bounding box center [493, 6] width 7 height 7
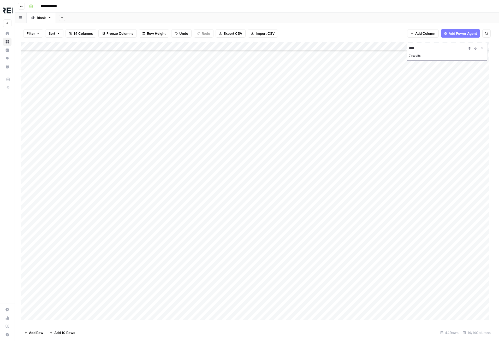
scroll to position [130, 0]
click at [106, 272] on div "Add Column" at bounding box center [257, 183] width 472 height 282
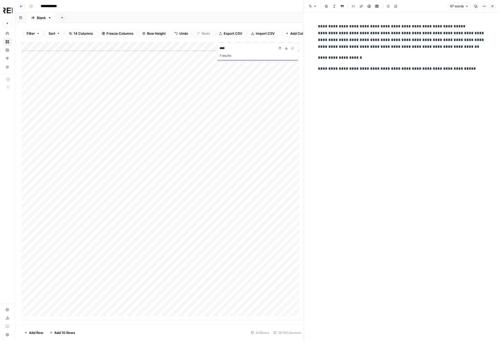
click at [175, 275] on div "Add Column" at bounding box center [162, 181] width 282 height 278
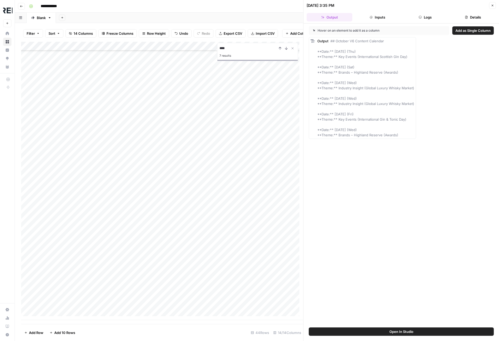
click at [221, 274] on div "Add Column" at bounding box center [162, 181] width 282 height 278
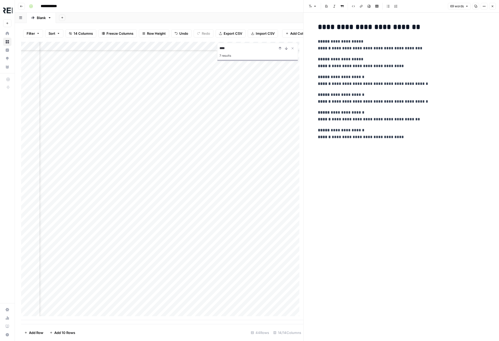
scroll to position [130, 192]
click at [188, 275] on div "Add Column" at bounding box center [162, 181] width 282 height 278
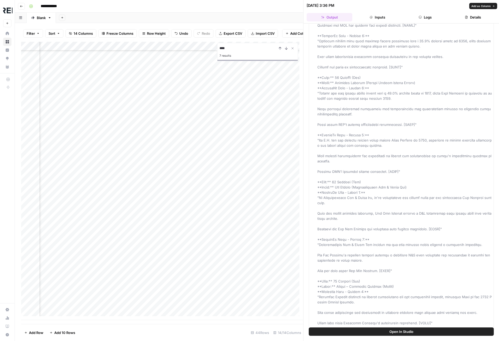
scroll to position [310, 0]
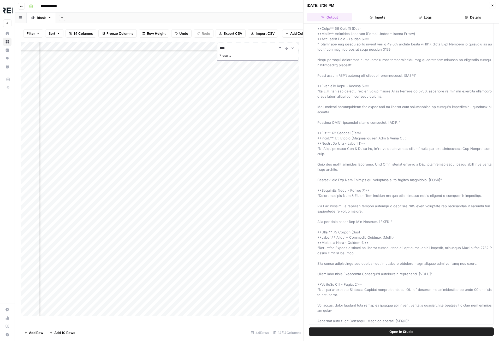
click at [493, 4] on icon "button" at bounding box center [492, 5] width 3 height 3
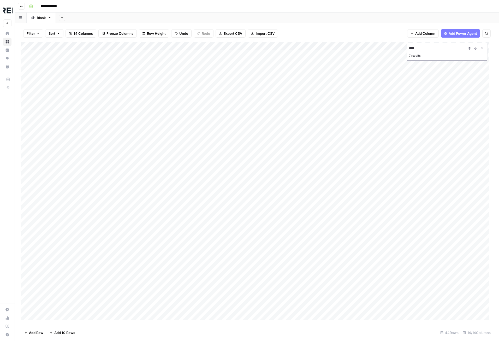
click at [37, 34] on icon "button" at bounding box center [38, 33] width 3 height 3
click at [61, 31] on button "Sort" at bounding box center [54, 33] width 18 height 8
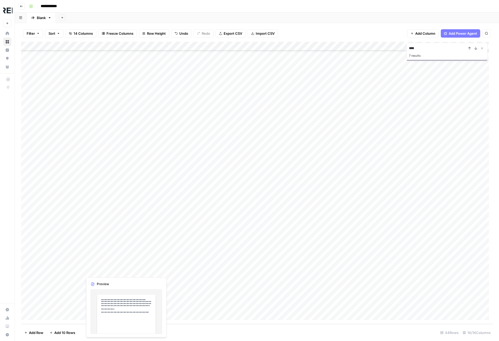
click at [125, 273] on div "Add Column" at bounding box center [257, 183] width 472 height 282
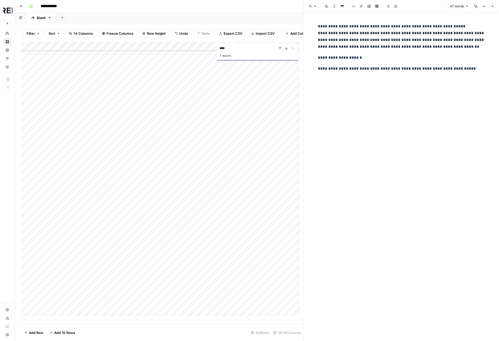
click at [389, 32] on p "**********" at bounding box center [401, 36] width 167 height 27
drag, startPoint x: 318, startPoint y: 31, endPoint x: 471, endPoint y: 47, distance: 153.8
click at [471, 47] on p "**********" at bounding box center [401, 36] width 167 height 27
copy p "**********"
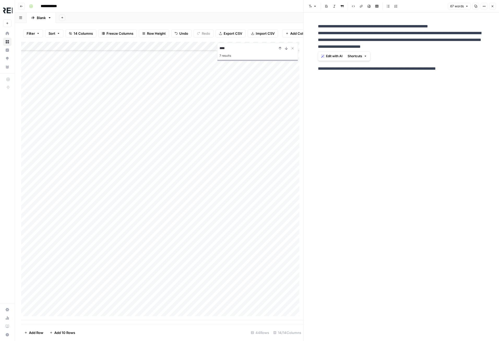
click at [493, 4] on button "Close" at bounding box center [493, 6] width 7 height 7
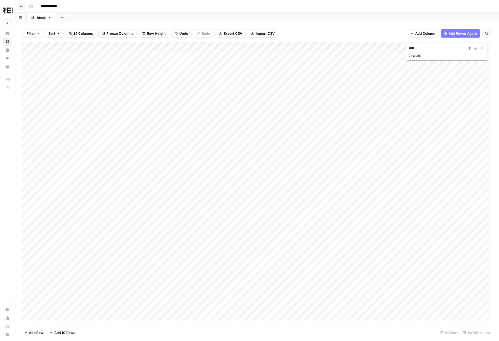
click at [21, 17] on icon "button" at bounding box center [20, 17] width 3 height 3
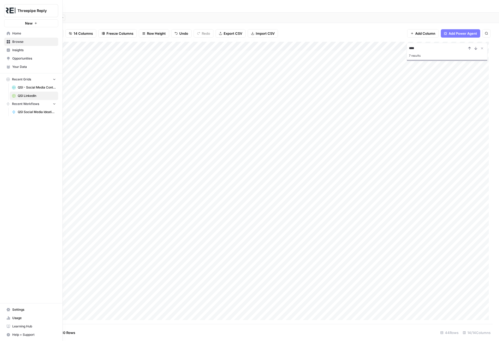
click at [33, 69] on link "Your Data" at bounding box center [31, 67] width 54 height 8
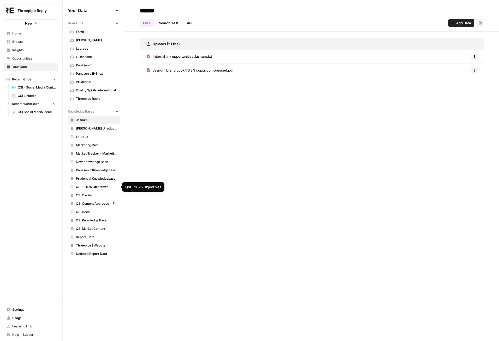
click at [91, 186] on span "QSI - 2025 Objectives" at bounding box center [97, 187] width 42 height 5
click at [91, 195] on span "QSI Cache" at bounding box center [97, 195] width 42 height 5
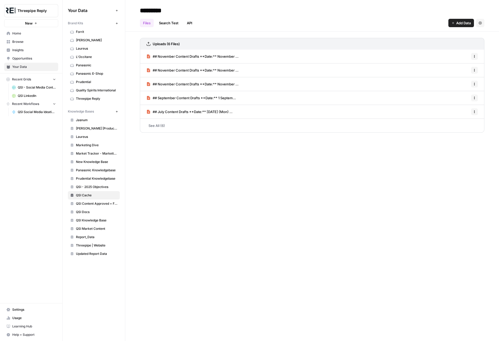
click at [95, 204] on span "QSI Content Approved + Feedback" at bounding box center [97, 203] width 42 height 5
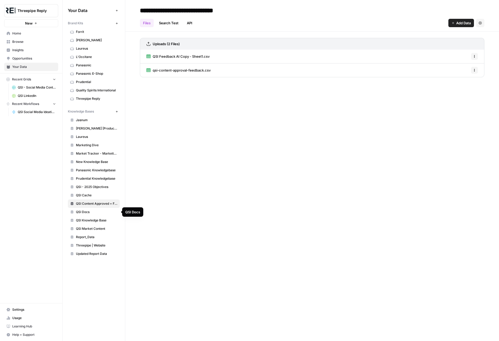
click at [95, 212] on span "QSI Docs" at bounding box center [97, 212] width 42 height 5
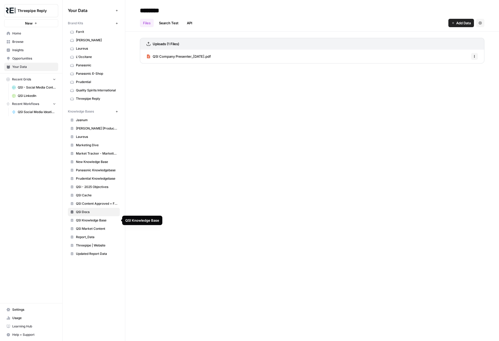
click at [100, 219] on span "QSI Knowledge Base" at bounding box center [97, 220] width 42 height 5
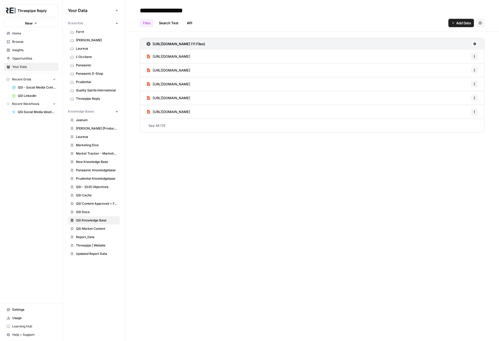
click at [157, 127] on link "See All (11)" at bounding box center [312, 126] width 345 height 14
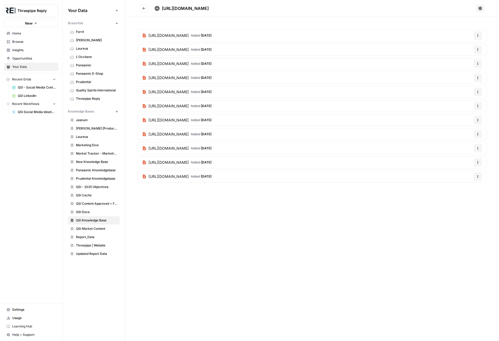
click at [91, 226] on link "QSI Market Content" at bounding box center [94, 229] width 52 height 8
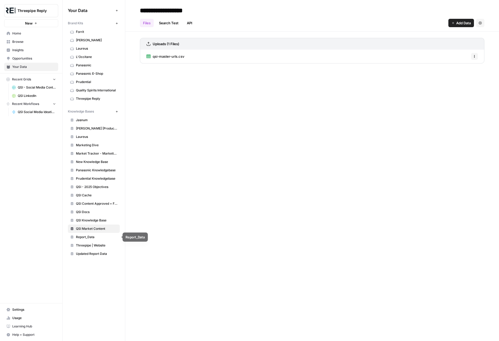
click at [89, 237] on span "Report_Data" at bounding box center [97, 237] width 42 height 5
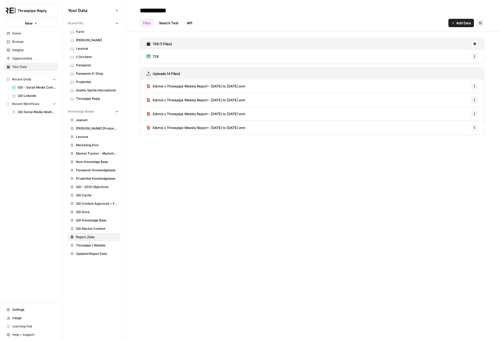
click at [94, 252] on span "Updated Report Data" at bounding box center [97, 254] width 42 height 5
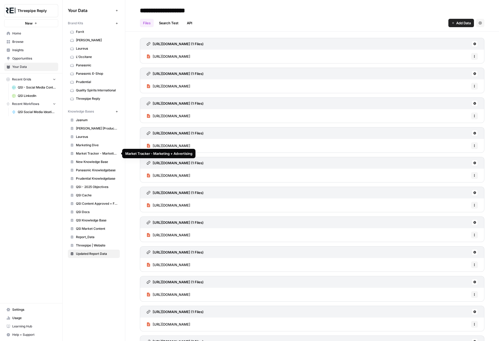
click at [103, 156] on span "Market Tracker - Marketing + Advertising" at bounding box center [97, 153] width 42 height 5
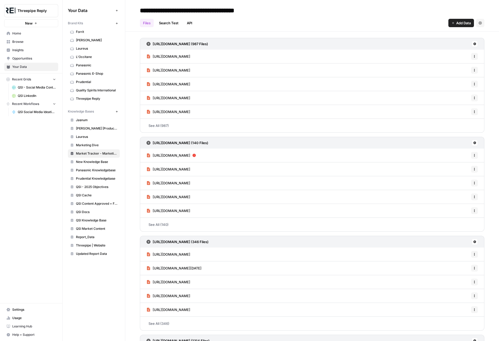
click at [101, 88] on link "Quality Spirits International" at bounding box center [94, 90] width 52 height 8
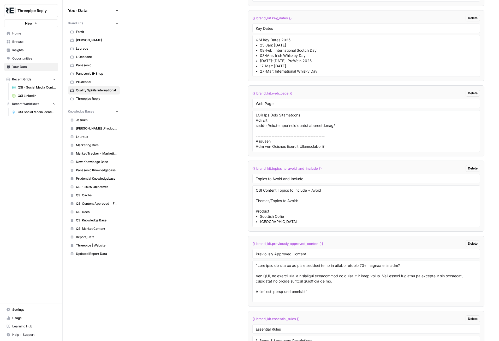
scroll to position [1631, 0]
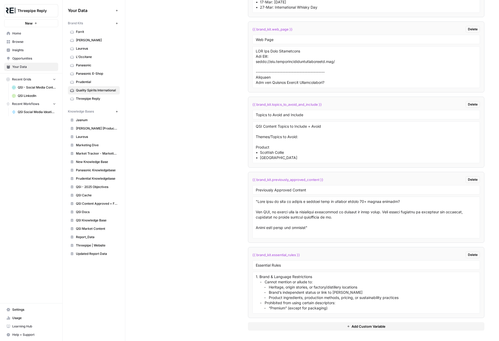
click at [89, 144] on span "Marketing Dive" at bounding box center [97, 145] width 42 height 5
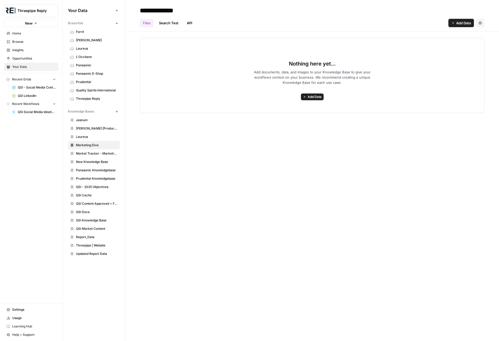
click at [99, 153] on span "Market Tracker - Marketing + Advertising" at bounding box center [97, 153] width 42 height 5
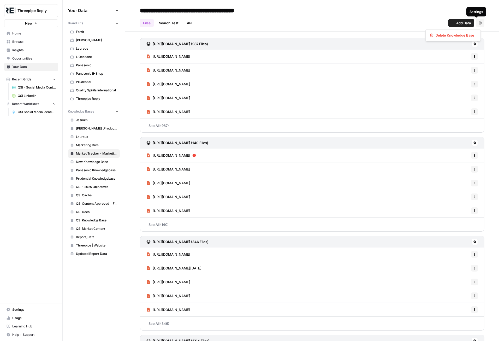
click at [479, 24] on button "Settings" at bounding box center [480, 23] width 8 height 8
click at [392, 20] on div "Files Search Test API Add Data Settings" at bounding box center [312, 21] width 345 height 13
click at [94, 161] on span "New Knowledge Base" at bounding box center [97, 162] width 42 height 5
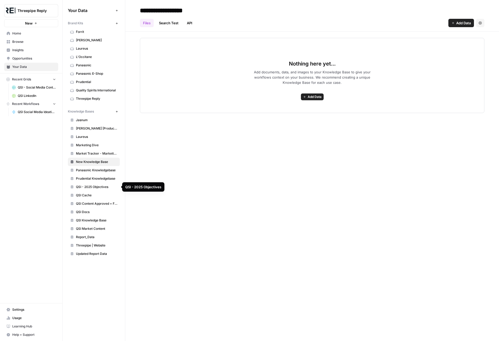
click at [101, 184] on link "QSI - 2025 Objectives" at bounding box center [94, 187] width 52 height 8
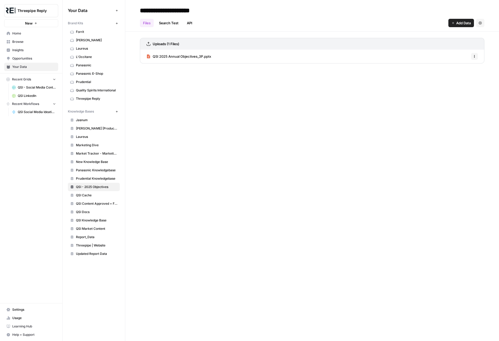
click at [89, 196] on span "QSI Cache" at bounding box center [97, 195] width 42 height 5
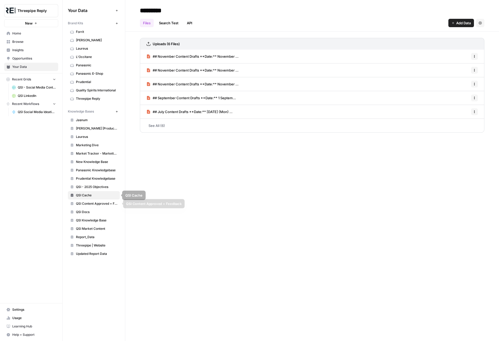
click at [90, 205] on span "QSI Content Approved + Feedback" at bounding box center [97, 203] width 42 height 5
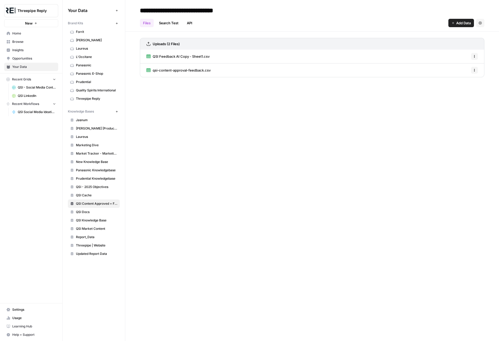
click at [89, 214] on span "QSI Docs" at bounding box center [97, 212] width 42 height 5
click at [89, 222] on span "QSI Knowledge Base" at bounding box center [97, 220] width 42 height 5
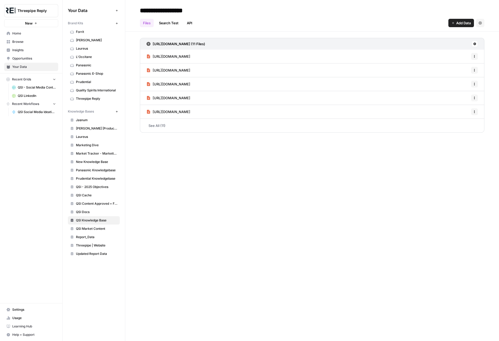
click at [155, 128] on link "See All (11)" at bounding box center [312, 126] width 345 height 14
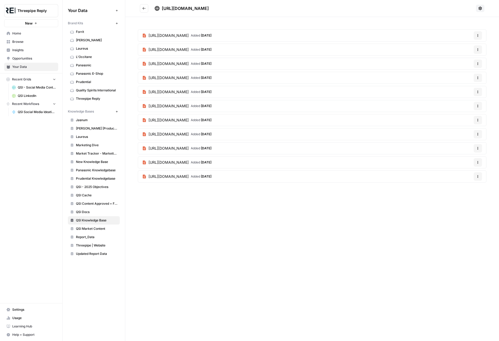
click at [92, 228] on span "QSI Market Content" at bounding box center [97, 228] width 42 height 5
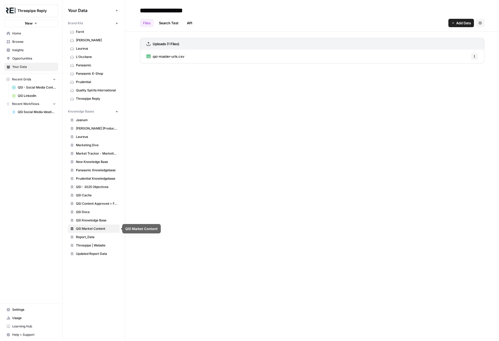
click at [91, 236] on span "Report_Data" at bounding box center [97, 237] width 42 height 5
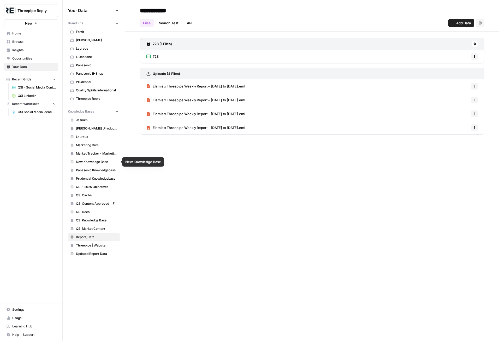
click at [104, 160] on span "New Knowledge Base" at bounding box center [97, 162] width 42 height 5
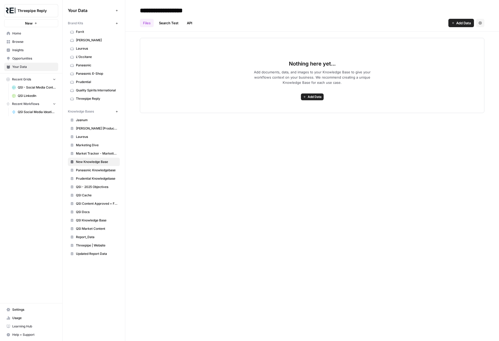
click at [108, 152] on span "Market Tracker - Marketing + Advertising" at bounding box center [97, 153] width 42 height 5
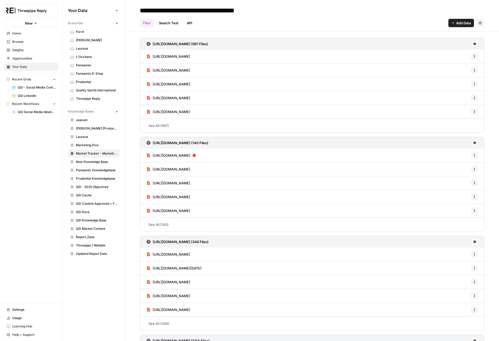
click at [161, 123] on link "See All (987)" at bounding box center [312, 126] width 345 height 14
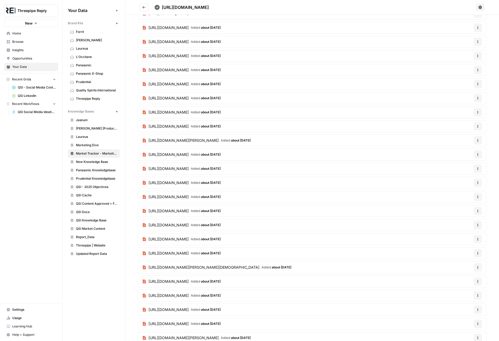
scroll to position [209, 0]
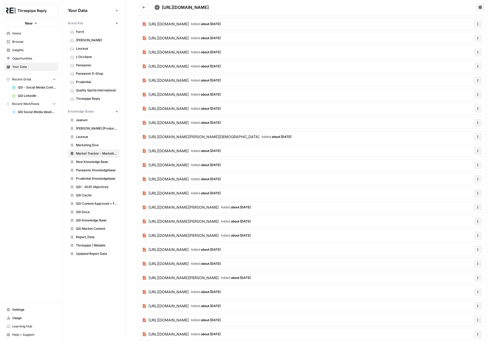
click at [423, 68] on article "[URL][DOMAIN_NAME] Added about [DATE] Options" at bounding box center [312, 66] width 349 height 12
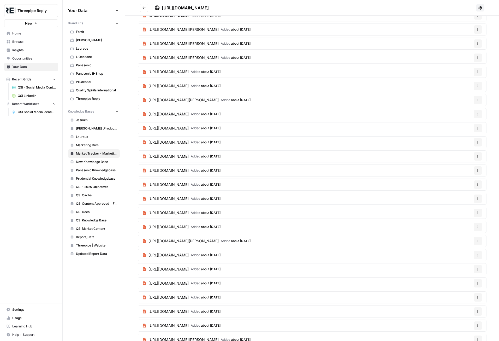
scroll to position [0, 0]
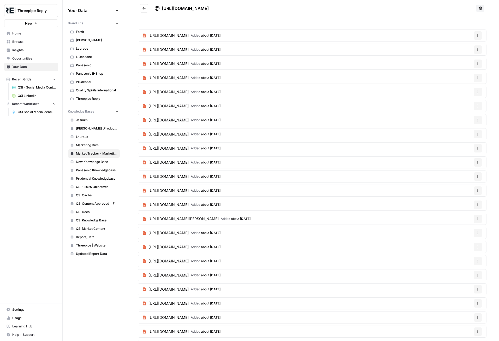
click at [143, 7] on icon "Go back" at bounding box center [144, 9] width 4 height 4
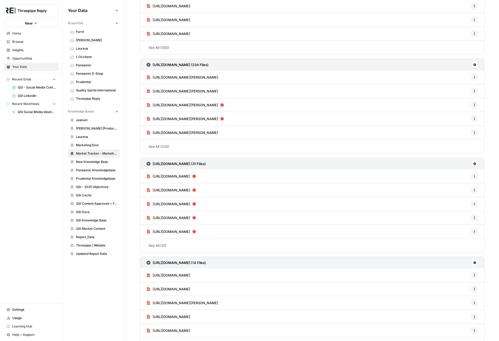
scroll to position [575, 0]
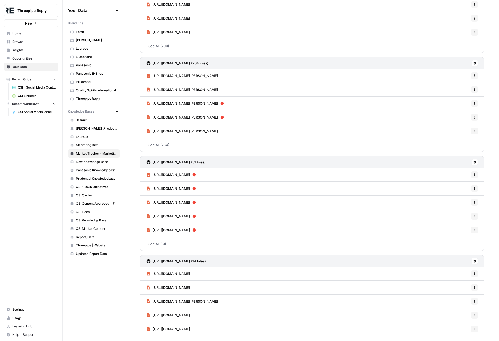
click at [166, 147] on link "See All (234)" at bounding box center [312, 145] width 345 height 14
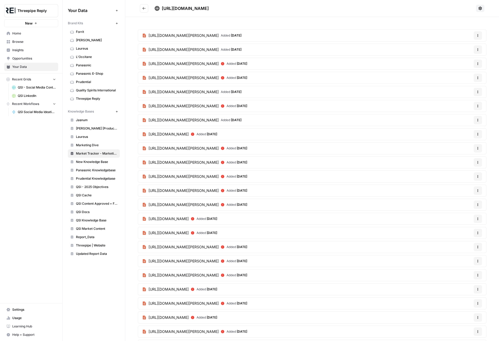
click at [147, 8] on button "Go back" at bounding box center [144, 8] width 8 height 8
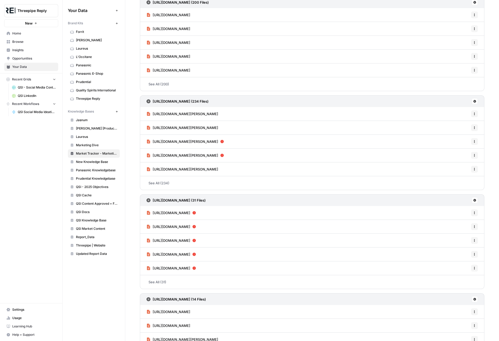
scroll to position [588, 0]
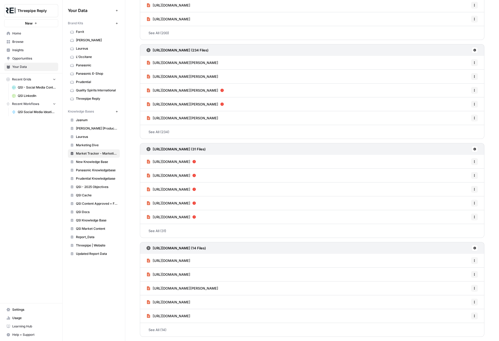
click at [155, 330] on link "See All (14)" at bounding box center [312, 330] width 345 height 14
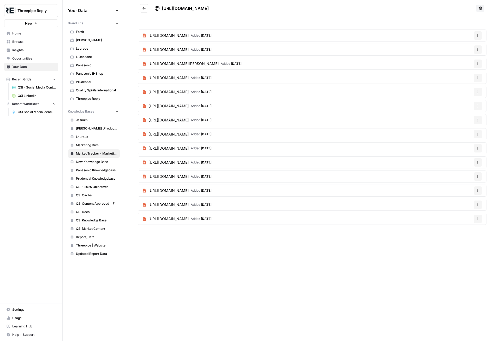
click at [146, 7] on button "Go back" at bounding box center [144, 8] width 8 height 8
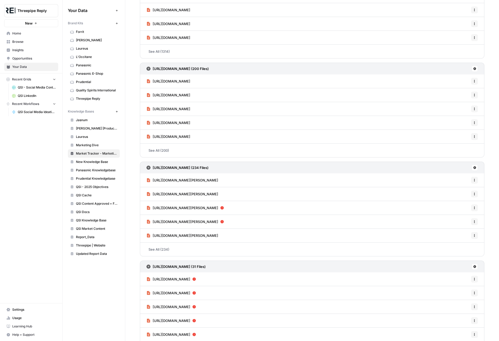
scroll to position [588, 0]
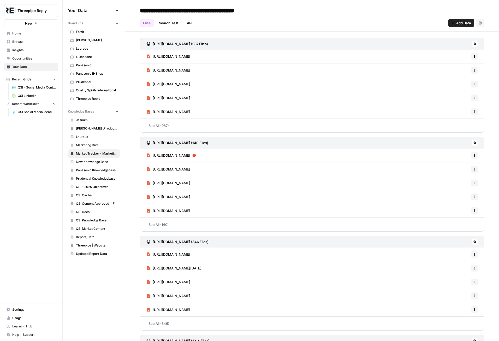
scroll to position [588, 0]
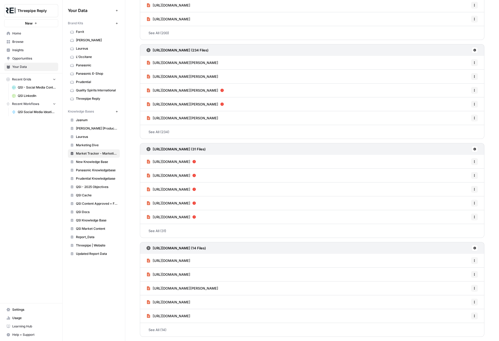
click at [163, 229] on link "See All (31)" at bounding box center [312, 231] width 345 height 14
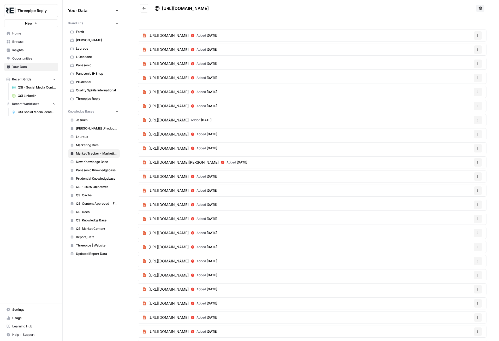
click at [143, 9] on icon "Go back" at bounding box center [144, 8] width 3 height 2
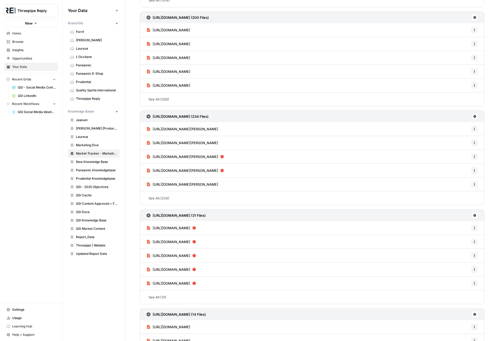
scroll to position [509, 0]
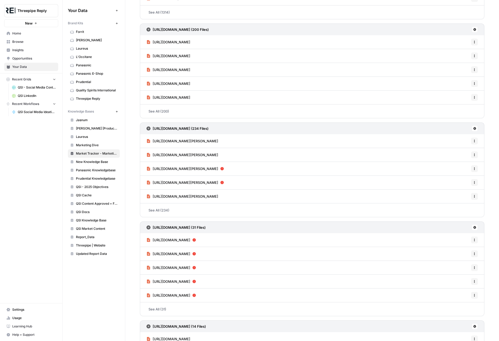
click at [164, 210] on link "See All (234)" at bounding box center [312, 210] width 345 height 14
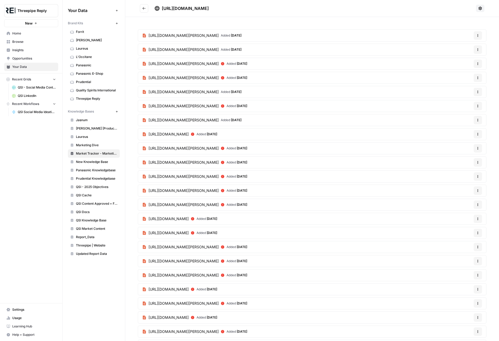
click at [144, 7] on icon "Go back" at bounding box center [144, 9] width 4 height 4
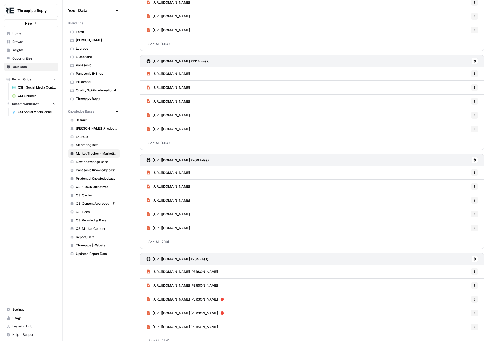
scroll to position [353, 0]
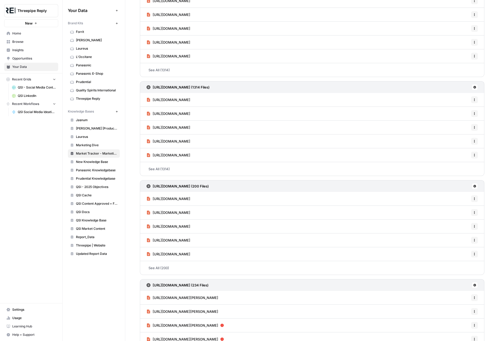
click at [164, 268] on link "See All (200)" at bounding box center [312, 268] width 345 height 14
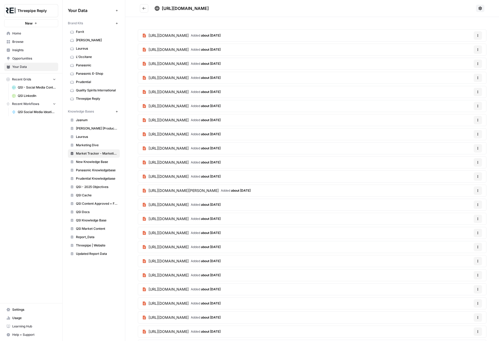
click at [146, 9] on button "Go back" at bounding box center [144, 8] width 8 height 8
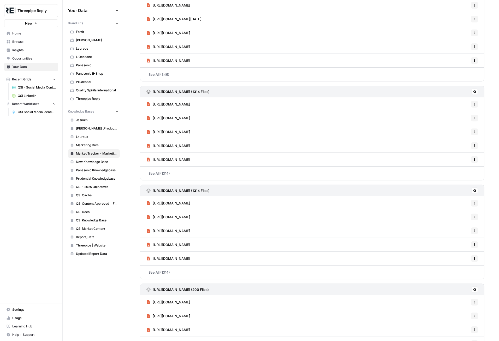
scroll to position [274, 0]
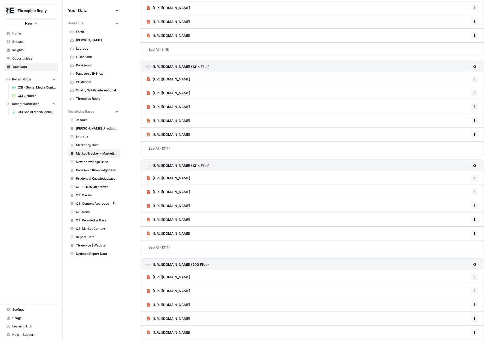
click at [167, 244] on link "See All (1314)" at bounding box center [312, 248] width 345 height 14
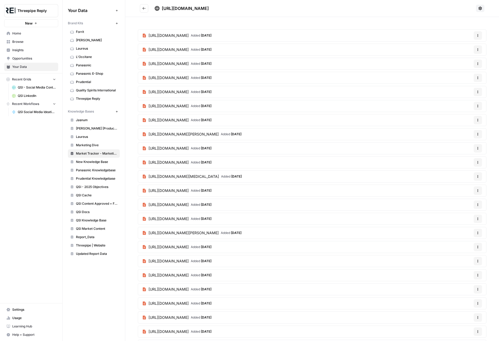
click at [146, 8] on button "Go back" at bounding box center [144, 8] width 8 height 8
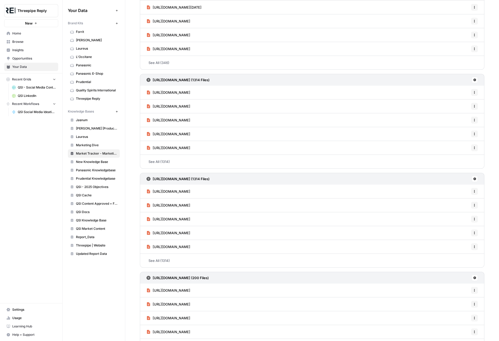
scroll to position [235, 0]
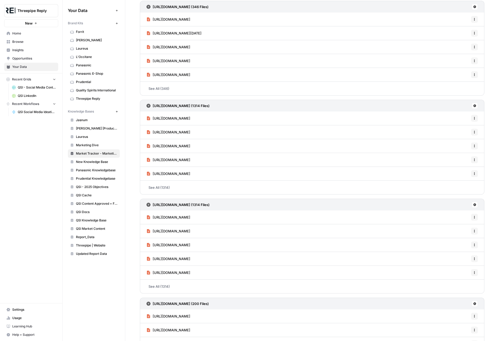
click at [167, 187] on link "See All (1314)" at bounding box center [312, 188] width 345 height 14
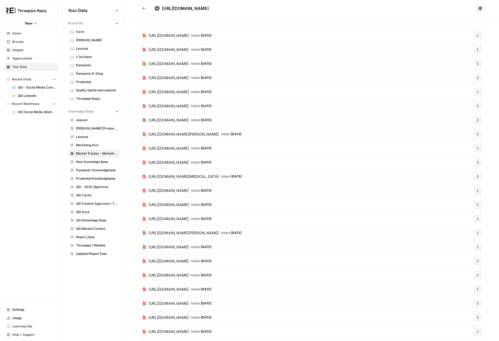
click at [144, 5] on button "Go back" at bounding box center [144, 8] width 8 height 8
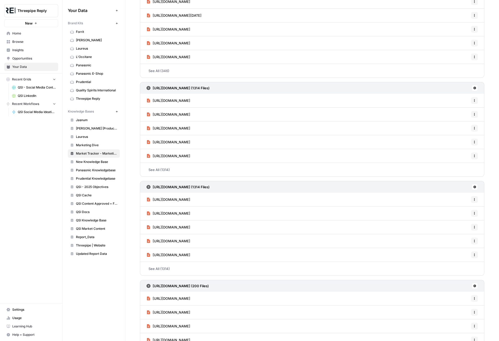
scroll to position [261, 0]
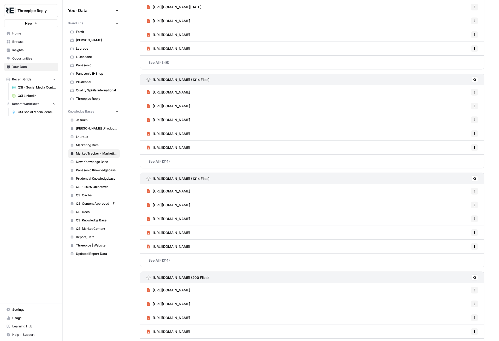
click at [160, 163] on link "See All (1314)" at bounding box center [312, 162] width 345 height 14
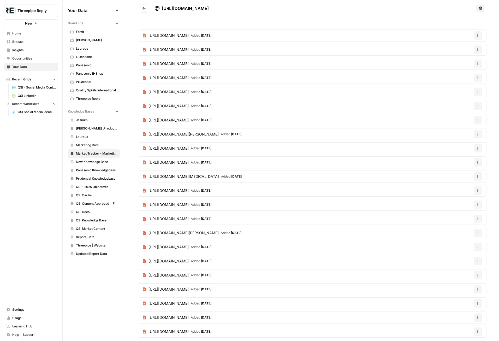
click at [146, 10] on button "Go back" at bounding box center [144, 8] width 8 height 8
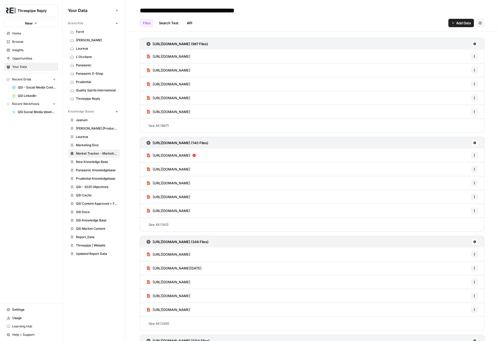
click at [473, 155] on icon "button" at bounding box center [474, 155] width 3 height 3
click at [42, 87] on span "QSI - Social Media Content Ideation" at bounding box center [37, 87] width 38 height 5
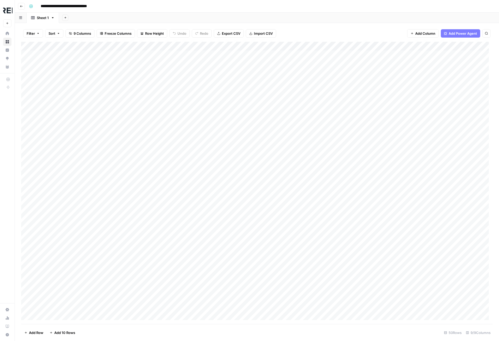
click at [22, 8] on icon "button" at bounding box center [21, 6] width 3 height 3
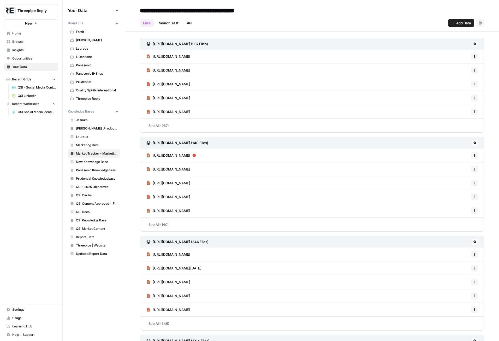
click at [41, 96] on span "QSI LinkedIn" at bounding box center [37, 96] width 38 height 5
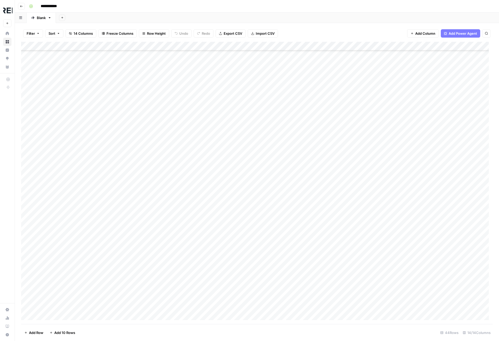
scroll to position [130, 0]
drag, startPoint x: 121, startPoint y: 324, endPoint x: 90, endPoint y: 314, distance: 33.1
click at [90, 314] on div "Filter Sort 14 Columns Freeze Columns Row Height Undo Redo Export CSV Import CS…" at bounding box center [257, 182] width 485 height 318
click at [104, 271] on div "Add Column" at bounding box center [257, 183] width 472 height 282
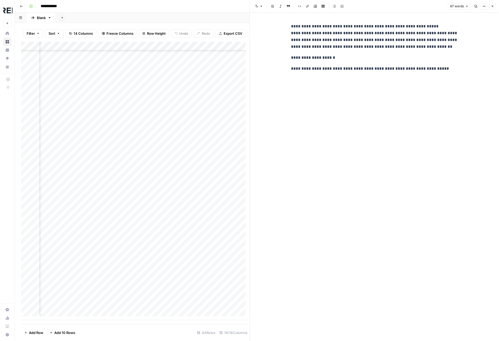
scroll to position [130, 155]
click at [494, 7] on icon "button" at bounding box center [492, 6] width 3 height 3
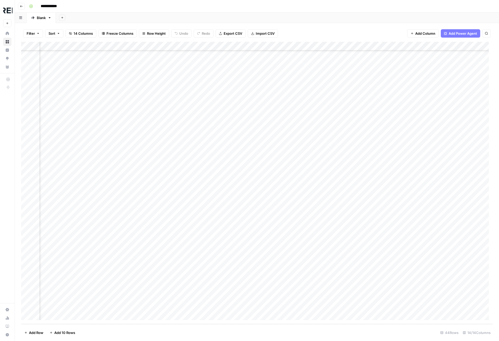
scroll to position [130, 0]
click at [376, 269] on div "Add Column" at bounding box center [257, 183] width 472 height 282
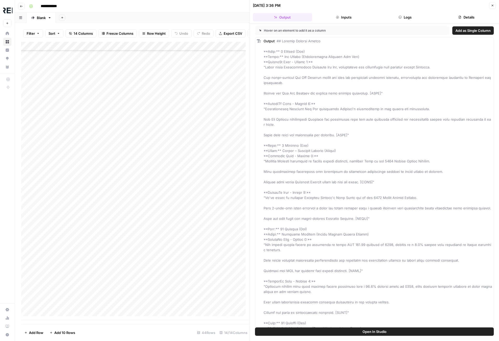
click at [339, 14] on button "Inputs" at bounding box center [343, 17] width 59 height 8
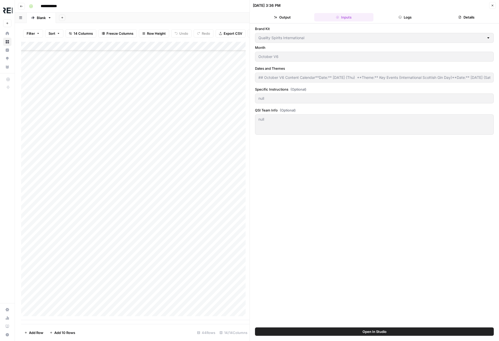
click at [409, 19] on button "Logs" at bounding box center [405, 17] width 59 height 8
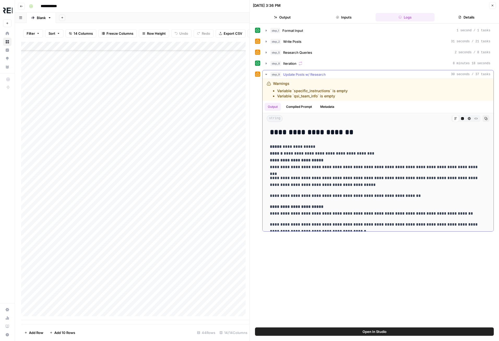
click at [306, 106] on button "Compiled Prompt" at bounding box center [299, 107] width 32 height 8
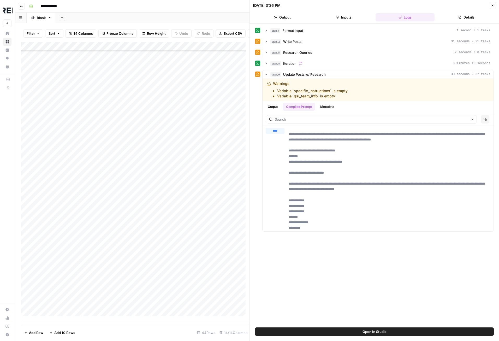
click at [292, 15] on button "Output" at bounding box center [282, 17] width 59 height 8
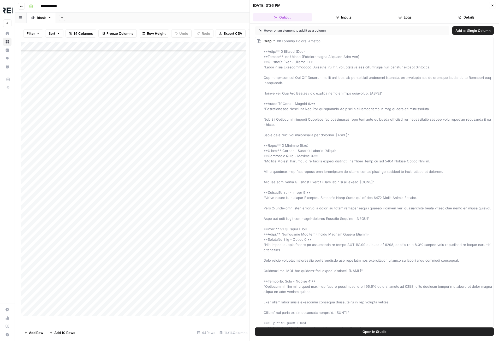
click at [346, 19] on button "Inputs" at bounding box center [343, 17] width 59 height 8
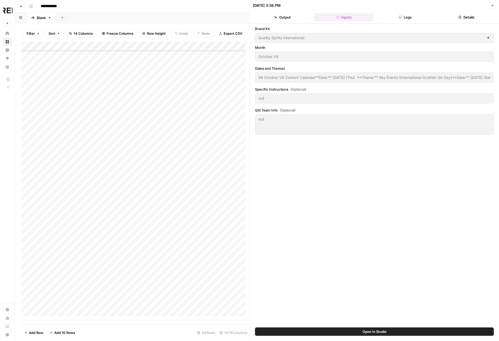
click at [401, 19] on icon "button" at bounding box center [400, 17] width 3 height 3
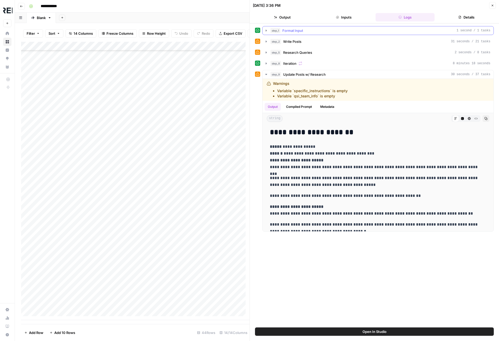
click at [266, 30] on icon "button" at bounding box center [266, 30] width 4 height 4
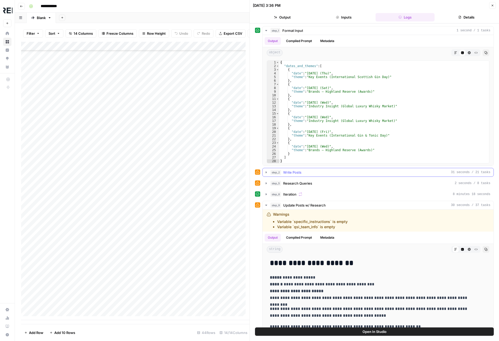
click at [266, 172] on icon "button" at bounding box center [266, 172] width 1 height 2
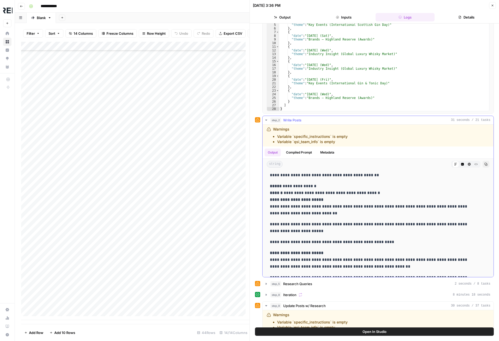
scroll to position [157, 0]
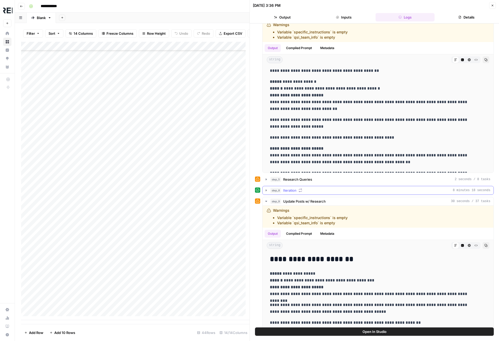
click at [267, 191] on icon "button" at bounding box center [266, 190] width 4 height 4
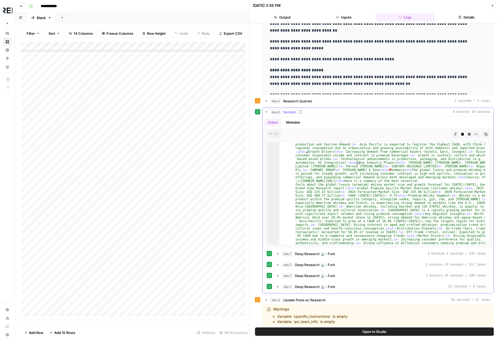
scroll to position [47, 0]
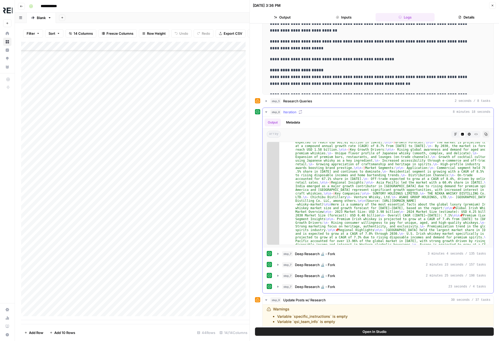
scroll to position [188, 0]
click at [467, 137] on button "HTML Viewer" at bounding box center [469, 134] width 7 height 7
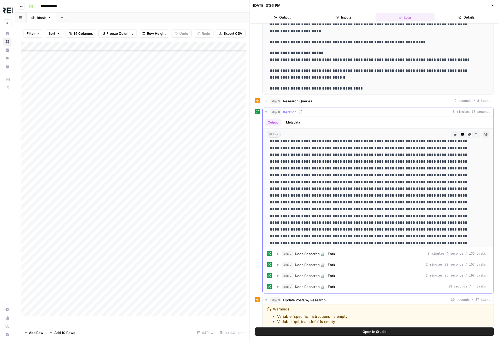
scroll to position [0, 0]
click at [296, 122] on button "Metadata" at bounding box center [293, 123] width 20 height 8
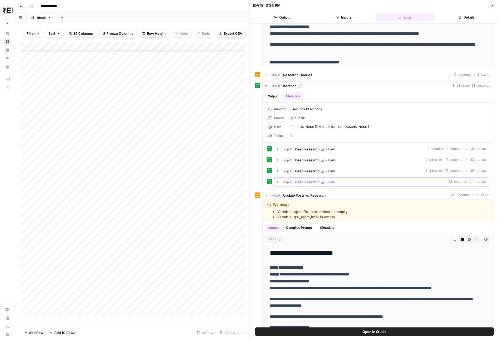
scroll to position [235, 0]
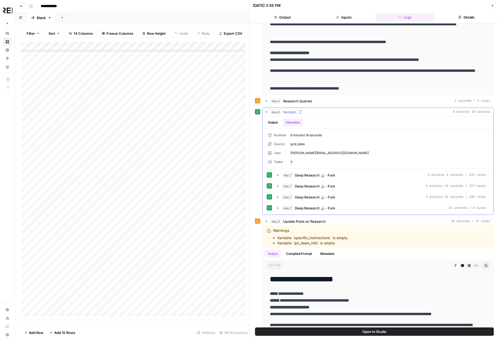
click at [275, 124] on button "Output" at bounding box center [273, 123] width 16 height 8
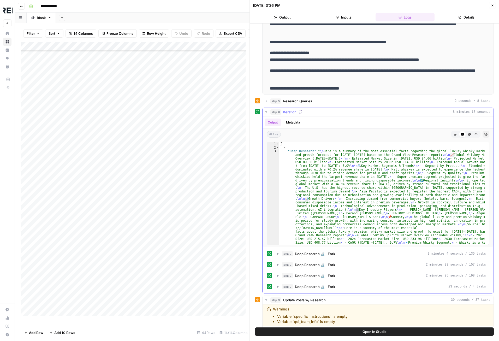
click at [468, 133] on icon "button" at bounding box center [469, 134] width 3 height 3
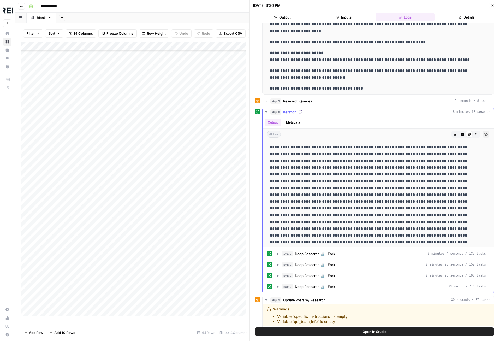
scroll to position [26, 0]
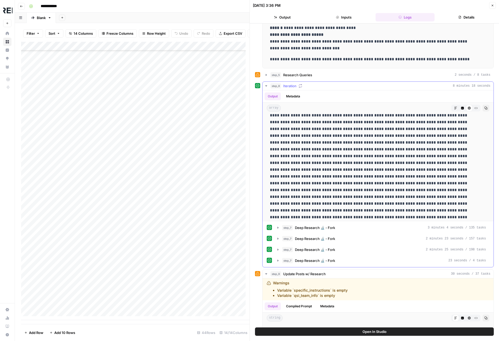
scroll to position [0, 0]
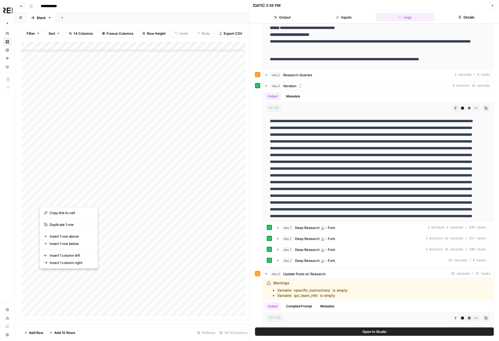
click at [49, 274] on button "button" at bounding box center [61, 275] width 44 height 9
click at [53, 275] on button "button" at bounding box center [61, 275] width 44 height 9
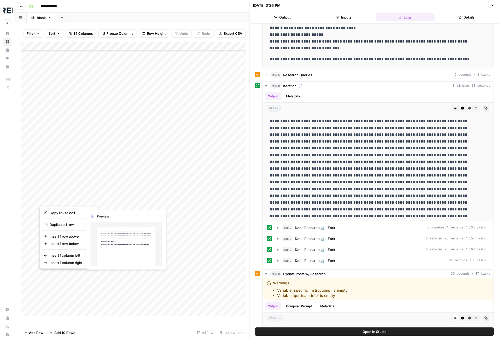
click at [61, 276] on button "button" at bounding box center [61, 275] width 44 height 9
click at [59, 284] on div "Add Column" at bounding box center [135, 181] width 229 height 278
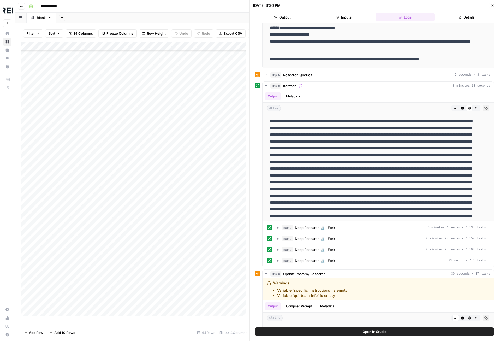
click at [62, 277] on div "Add Column" at bounding box center [135, 181] width 229 height 278
click at [68, 281] on div "Add Column" at bounding box center [135, 181] width 229 height 278
click at [66, 274] on div "Add Column" at bounding box center [135, 181] width 229 height 278
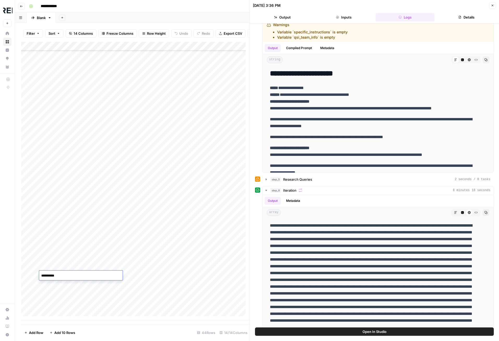
click at [491, 7] on icon "button" at bounding box center [492, 5] width 3 height 3
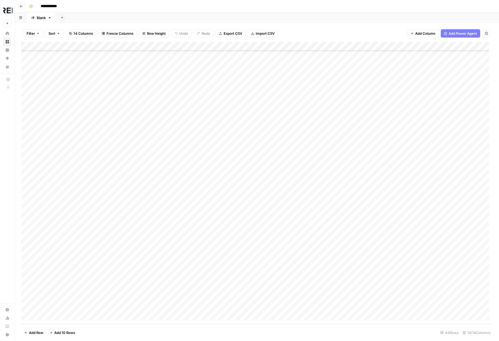
click at [60, 272] on div "Add Column" at bounding box center [257, 183] width 472 height 282
click at [71, 277] on div "Add Column" at bounding box center [257, 183] width 472 height 282
click at [67, 272] on div "Add Column" at bounding box center [257, 183] width 472 height 282
click at [70, 282] on div "Add Column" at bounding box center [257, 183] width 472 height 282
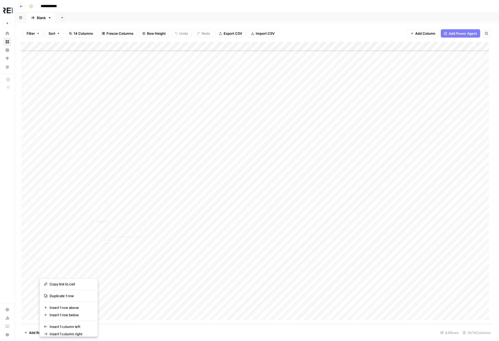
click at [108, 271] on div "Add Column" at bounding box center [257, 183] width 472 height 282
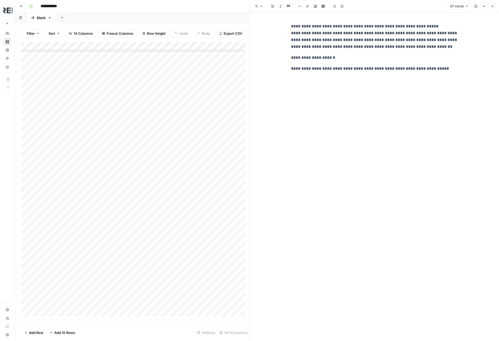
drag, startPoint x: 492, startPoint y: 9, endPoint x: 487, endPoint y: 10, distance: 4.6
click at [492, 9] on button "Close" at bounding box center [493, 6] width 7 height 7
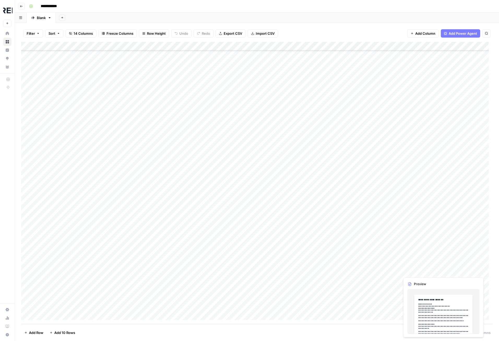
click at [412, 270] on div "Add Column" at bounding box center [257, 183] width 472 height 282
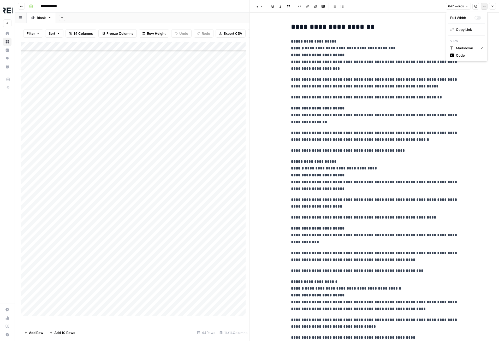
click at [483, 6] on icon "button" at bounding box center [484, 6] width 3 height 3
click at [494, 9] on button "Close" at bounding box center [493, 6] width 7 height 7
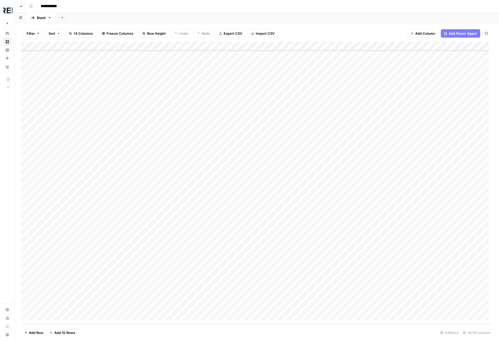
click at [379, 272] on div "Add Column" at bounding box center [257, 183] width 472 height 282
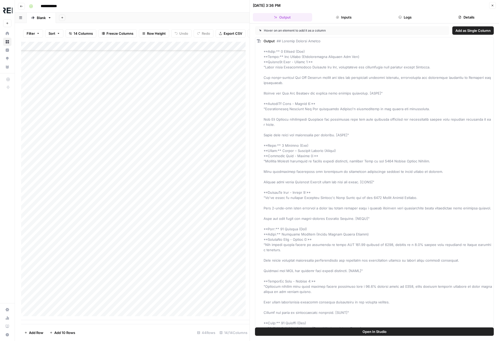
click at [473, 16] on button "Details" at bounding box center [466, 17] width 59 height 8
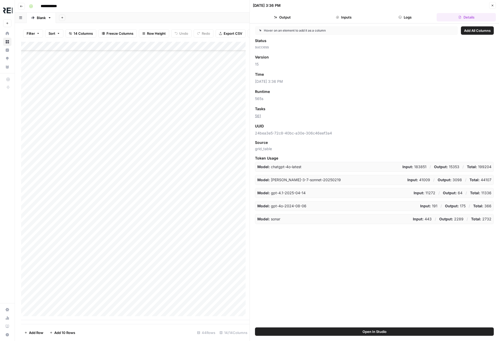
click at [348, 17] on button "Inputs" at bounding box center [343, 17] width 59 height 8
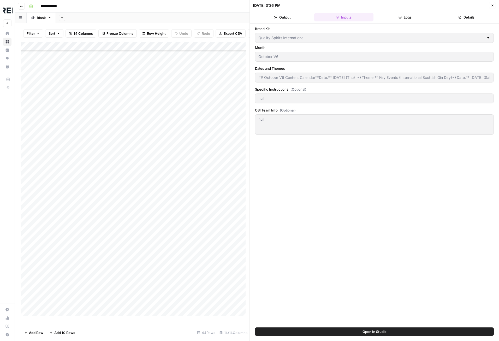
click at [361, 16] on button "Inputs" at bounding box center [343, 17] width 59 height 8
click at [405, 16] on button "Logs" at bounding box center [405, 17] width 59 height 8
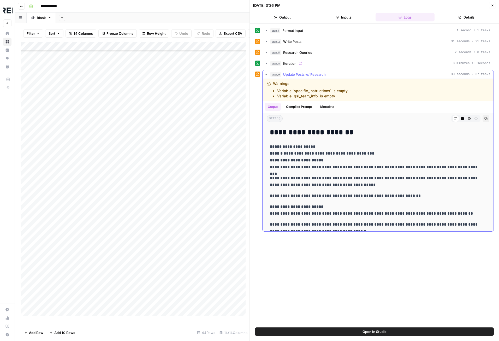
click at [467, 116] on button "HTML Viewer" at bounding box center [469, 118] width 7 height 7
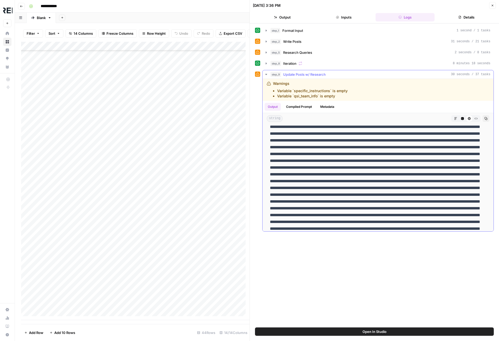
scroll to position [78, 0]
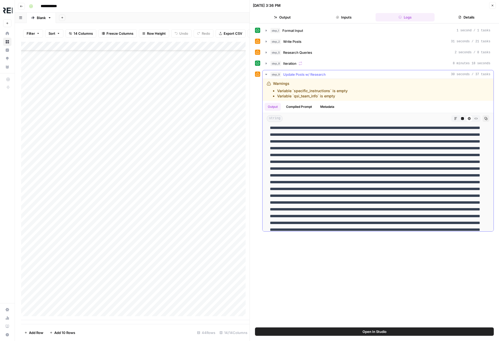
click at [334, 103] on button "Metadata" at bounding box center [327, 107] width 20 height 8
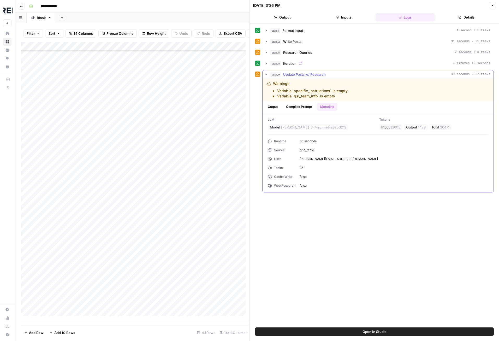
click at [305, 105] on button "Compiled Prompt" at bounding box center [299, 107] width 32 height 8
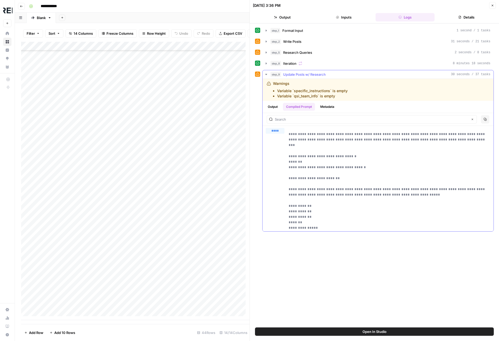
click at [274, 106] on button "Output" at bounding box center [273, 107] width 16 height 8
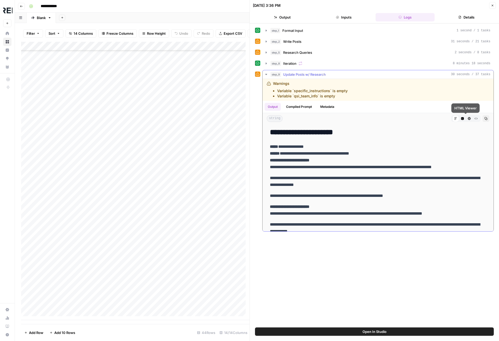
click at [468, 118] on icon "button" at bounding box center [469, 118] width 3 height 3
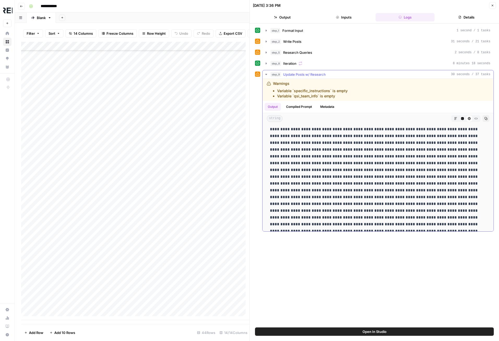
scroll to position [104, 0]
click at [337, 194] on p at bounding box center [376, 166] width 213 height 285
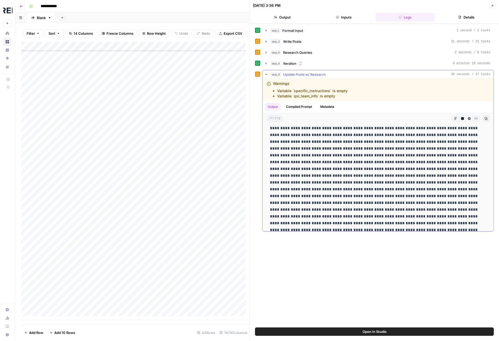
scroll to position [108, 0]
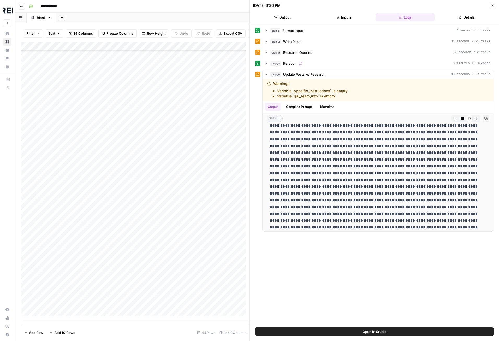
click at [472, 17] on button "Details" at bounding box center [466, 17] width 59 height 8
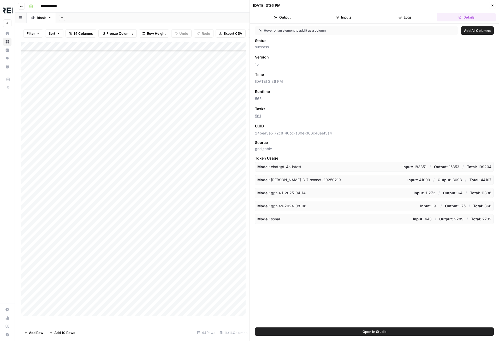
click at [346, 18] on button "Inputs" at bounding box center [343, 17] width 59 height 8
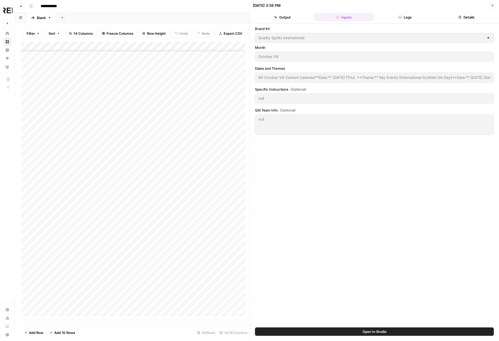
click at [488, 38] on div at bounding box center [489, 37] width 4 height 5
click at [324, 176] on div "Brand Kit Quality Spirits International Month October V6 Dates and Themes ## Oc…" at bounding box center [374, 175] width 239 height 299
click at [414, 16] on button "Logs" at bounding box center [405, 17] width 59 height 8
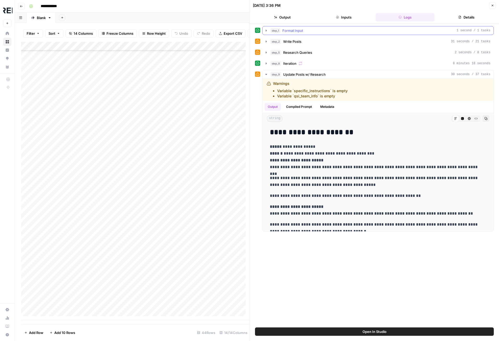
click at [266, 30] on icon "button" at bounding box center [266, 30] width 4 height 4
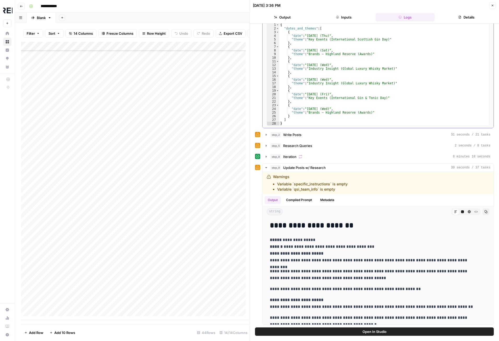
scroll to position [0, 0]
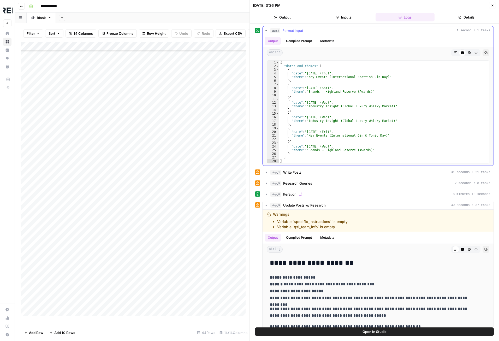
click at [304, 40] on button "Compiled Prompt" at bounding box center [299, 41] width 32 height 8
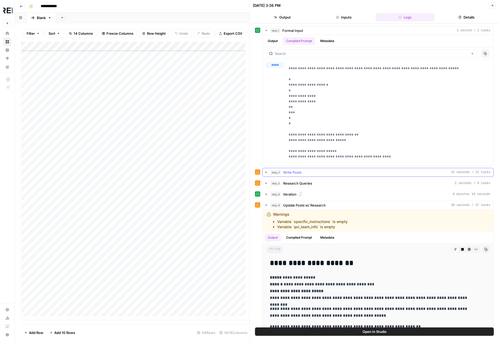
click at [266, 172] on icon "button" at bounding box center [266, 172] width 1 height 2
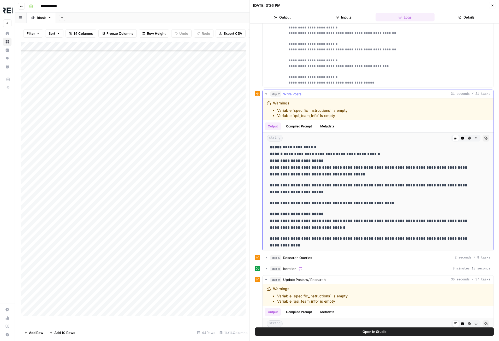
scroll to position [235, 0]
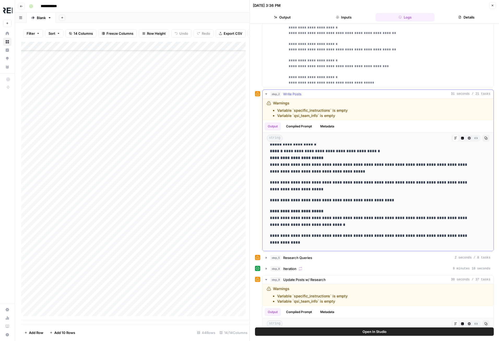
click at [468, 137] on icon "button" at bounding box center [469, 138] width 3 height 3
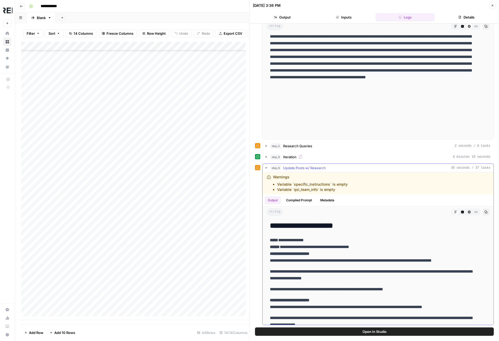
scroll to position [190, 0]
click at [267, 145] on icon "button" at bounding box center [266, 146] width 4 height 4
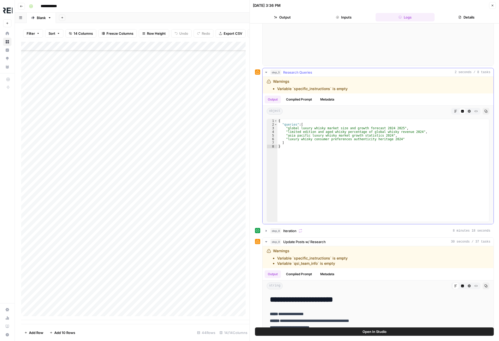
scroll to position [269, 0]
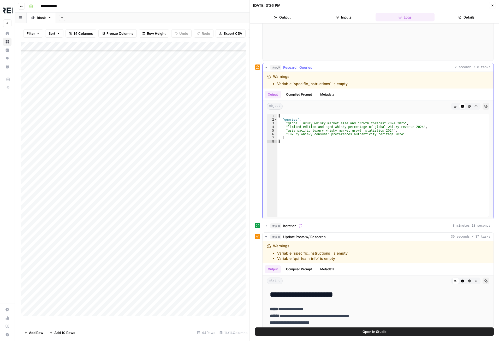
click at [468, 107] on icon "button" at bounding box center [469, 106] width 3 height 3
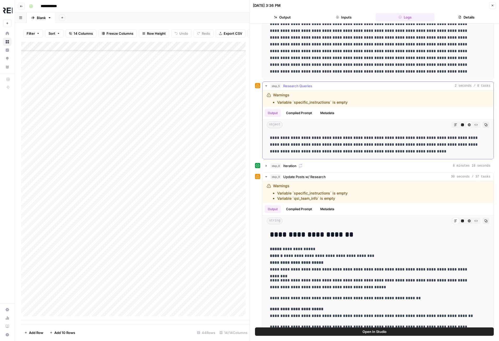
scroll to position [259, 0]
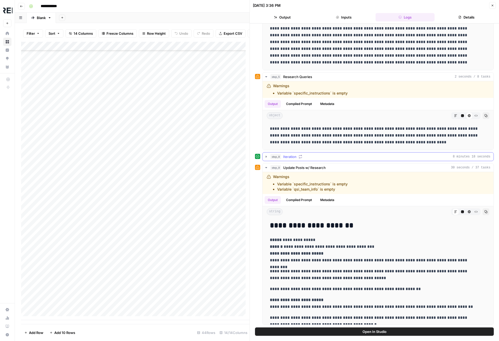
click at [265, 157] on icon "button" at bounding box center [266, 157] width 4 height 4
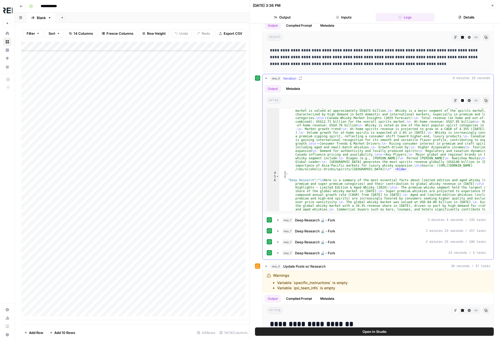
scroll to position [737, 0]
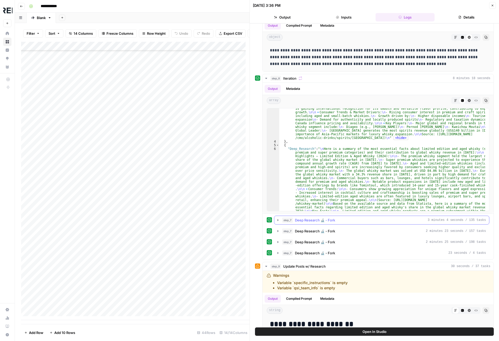
click at [278, 220] on icon "button" at bounding box center [278, 220] width 1 height 2
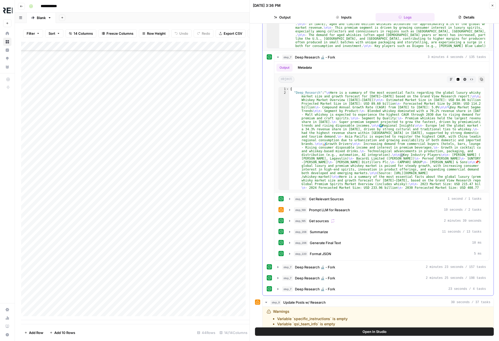
scroll to position [494, 0]
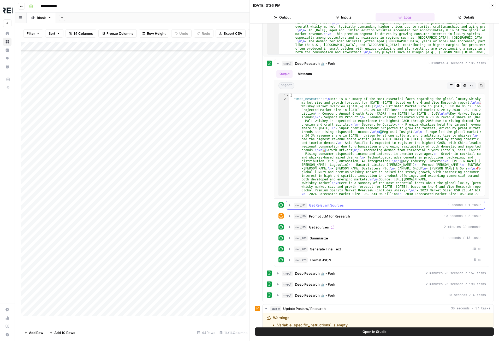
click at [288, 203] on button "step_192 Get Relevant Sources 1 second / 1 tasks" at bounding box center [385, 205] width 199 height 8
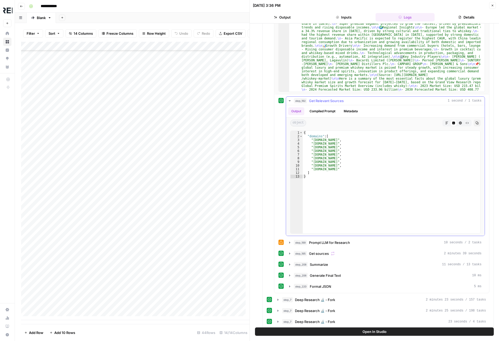
scroll to position [573, 0]
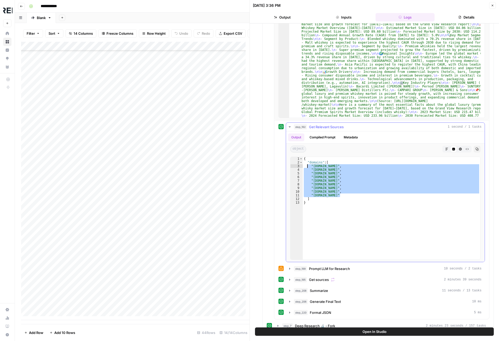
drag, startPoint x: 343, startPoint y: 195, endPoint x: 307, endPoint y: 167, distance: 45.4
click at [307, 167] on div "{ "domains" : [ "statista.com" , "grandviewresearch.com" , "marketwatch.com" , …" at bounding box center [392, 212] width 178 height 110
type textarea "**********"
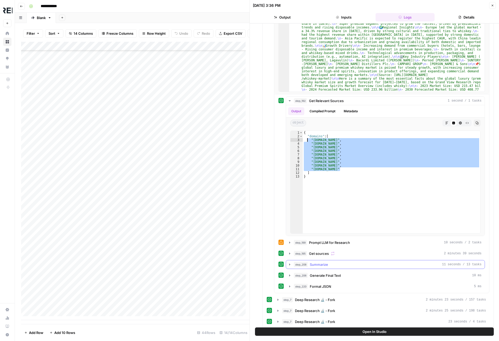
scroll to position [625, 0]
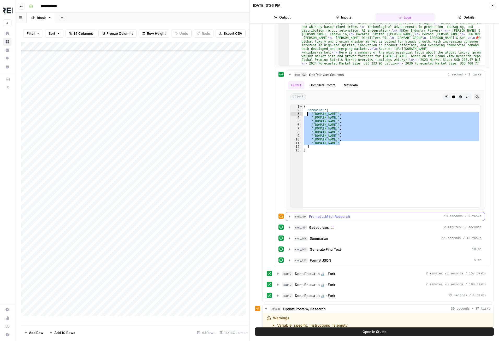
click at [290, 216] on icon "button" at bounding box center [289, 216] width 1 height 2
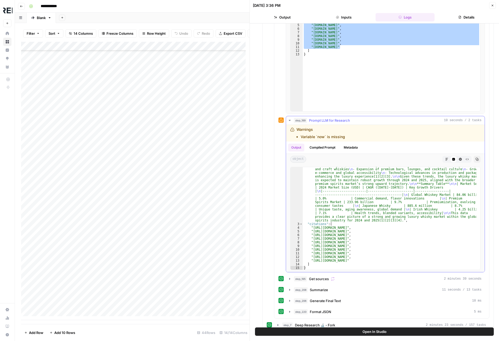
scroll to position [730, 0]
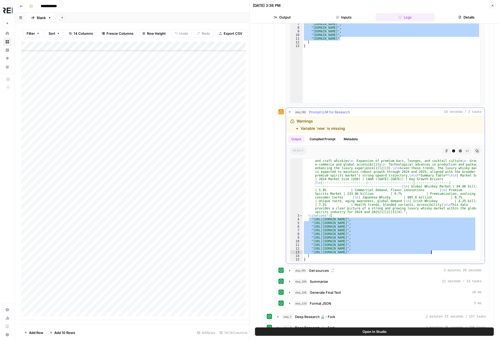
drag, startPoint x: 309, startPoint y: 218, endPoint x: 435, endPoint y: 251, distance: 130.3
click at [435, 251] on div ""body" : "The **global luxury whisky market** is a significant segment within t…" at bounding box center [390, 208] width 174 height 223
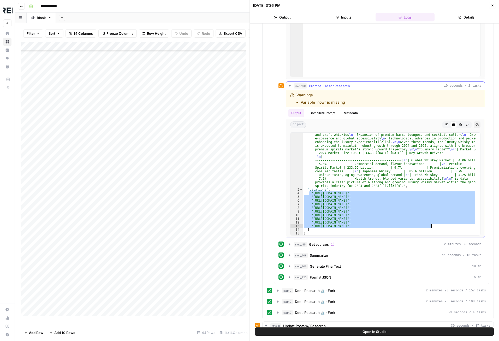
click at [439, 200] on div ""body" : "The **global luxury whisky market** is a significant segment within t…" at bounding box center [390, 184] width 174 height 103
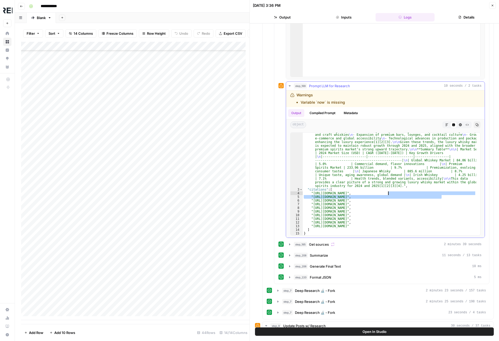
drag, startPoint x: 441, startPoint y: 196, endPoint x: 377, endPoint y: 193, distance: 64.1
click at [377, 193] on div ""body" : "The **global luxury whisky market** is a significant segment within t…" at bounding box center [390, 182] width 174 height 223
type textarea "**********"
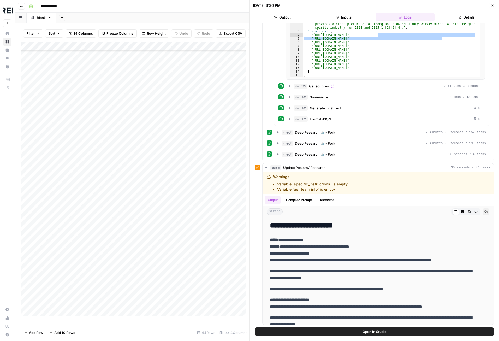
click at [493, 6] on icon "button" at bounding box center [492, 5] width 3 height 3
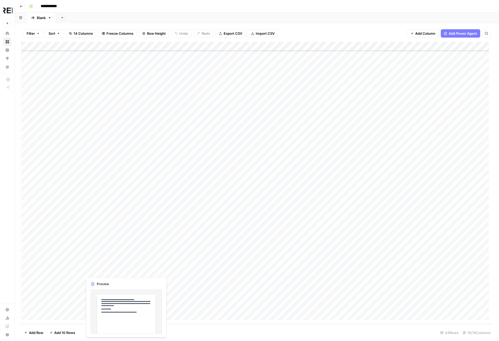
click at [96, 270] on div "Add Column" at bounding box center [257, 183] width 472 height 282
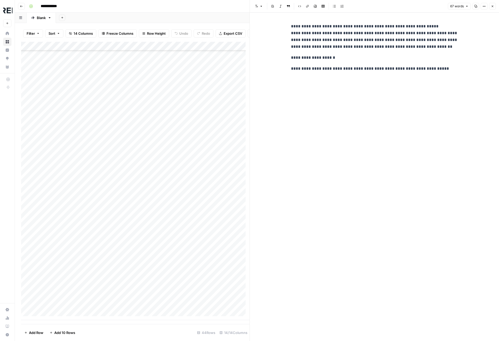
click at [96, 270] on div at bounding box center [118, 272] width 71 height 10
click at [494, 6] on icon "button" at bounding box center [492, 6] width 3 height 3
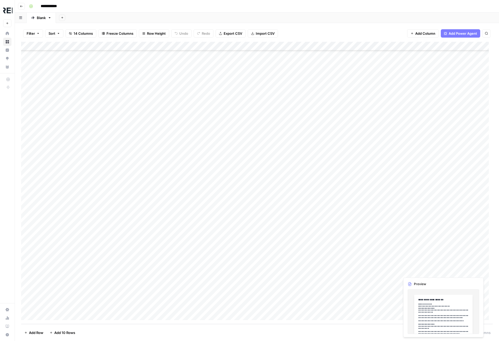
click at [430, 271] on div "Add Column" at bounding box center [257, 183] width 472 height 282
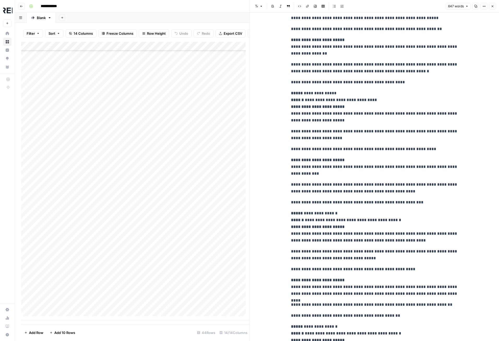
scroll to position [104, 0]
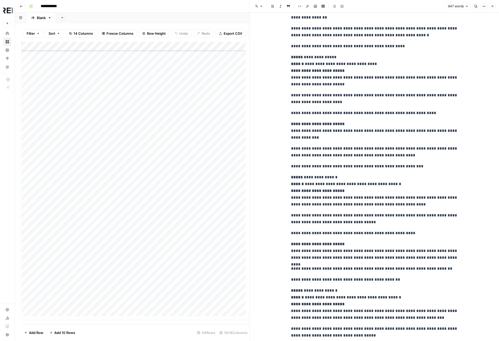
click at [296, 203] on p "**********" at bounding box center [374, 191] width 167 height 34
click at [370, 201] on p "**********" at bounding box center [374, 191] width 167 height 34
click at [408, 200] on p "**********" at bounding box center [374, 191] width 167 height 34
click at [346, 207] on p "**********" at bounding box center [374, 191] width 167 height 34
drag, startPoint x: 296, startPoint y: 215, endPoint x: 364, endPoint y: 220, distance: 68.6
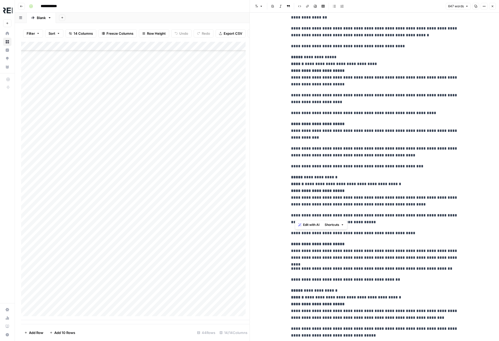
click at [358, 219] on p "**********" at bounding box center [374, 219] width 167 height 14
click at [394, 226] on div "**********" at bounding box center [374, 280] width 173 height 729
click at [125, 274] on div "Add Column" at bounding box center [135, 181] width 229 height 278
